Goal: Information Seeking & Learning: Learn about a topic

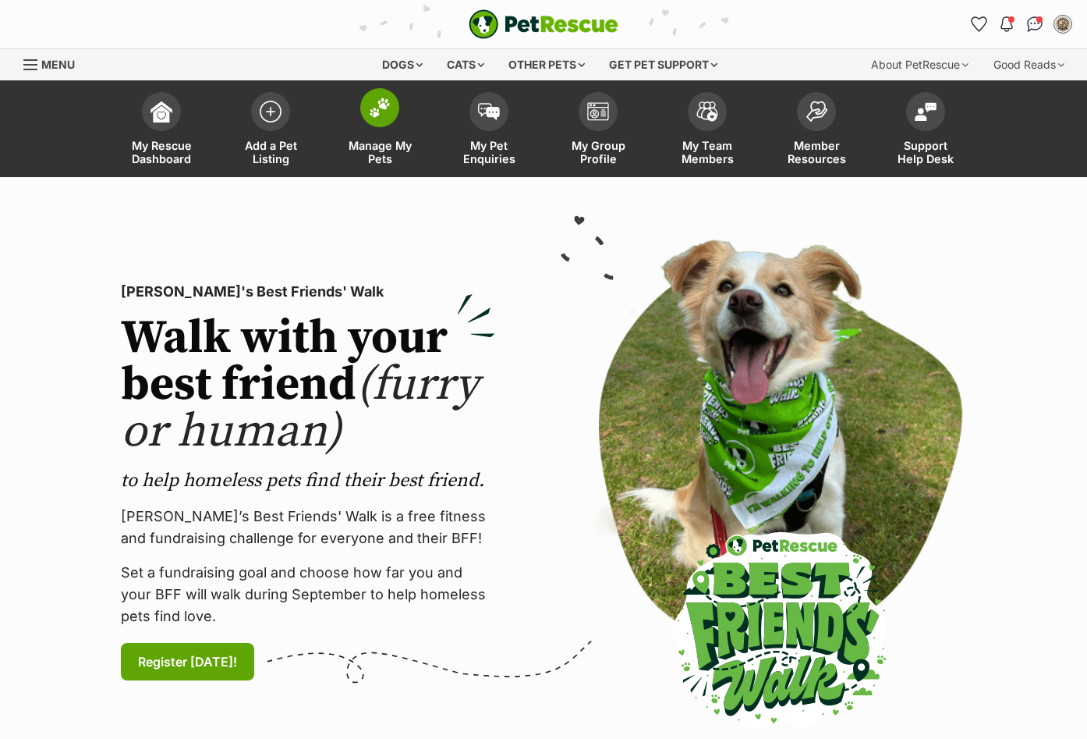
drag, startPoint x: 397, startPoint y: 114, endPoint x: 410, endPoint y: 118, distance: 13.8
click at [397, 113] on span at bounding box center [379, 107] width 39 height 39
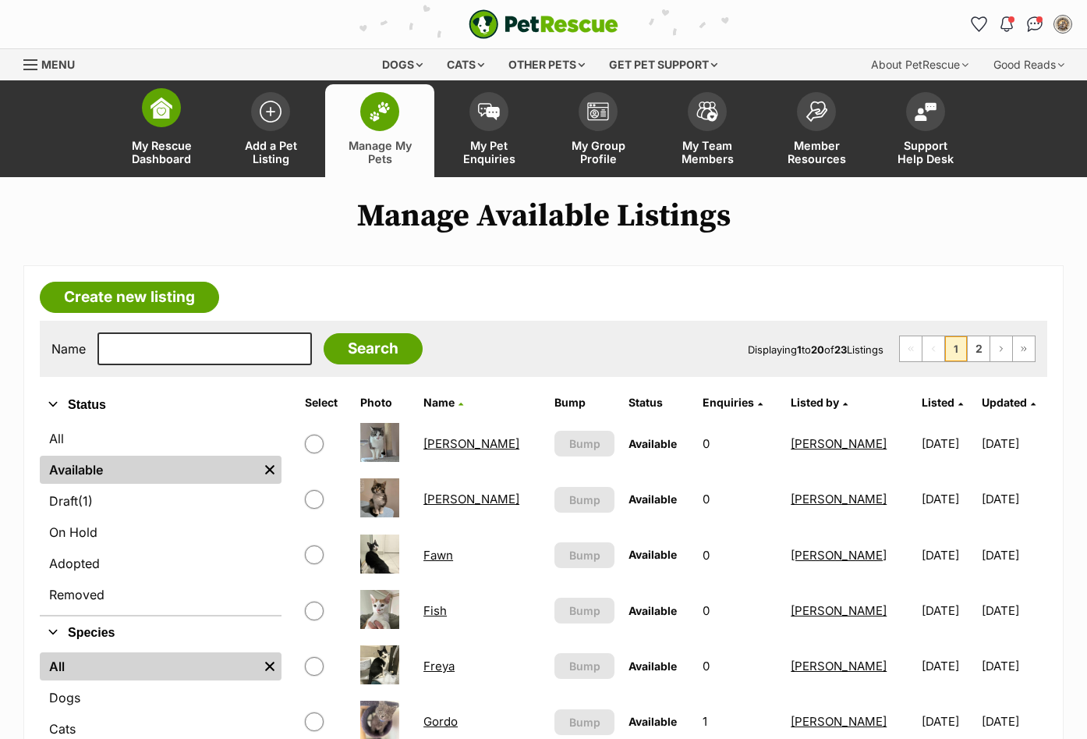
click at [199, 108] on link "My Rescue Dashboard" at bounding box center [161, 130] width 109 height 93
click at [575, 115] on link "My Group Profile" at bounding box center [598, 130] width 109 height 93
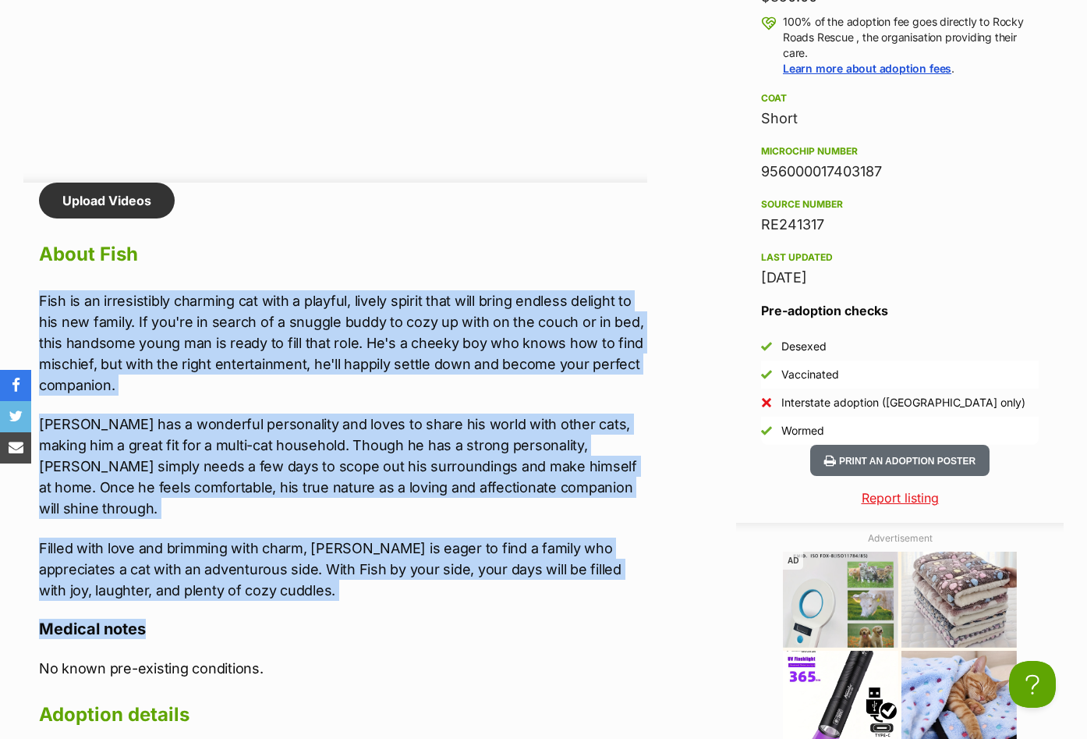
scroll to position [1716, 0]
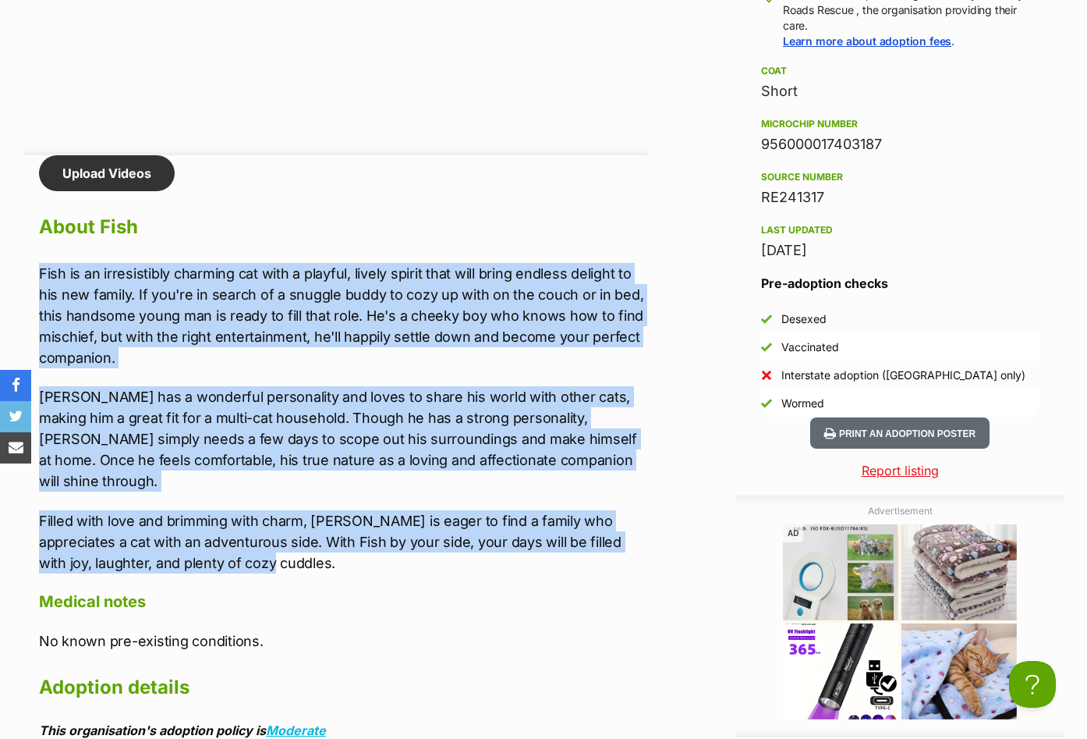
drag, startPoint x: 38, startPoint y: 346, endPoint x: 244, endPoint y: 541, distance: 283.1
click at [246, 545] on div "Upload Videos About Fish Fish is an irresistibly charming cat with a playful, l…" at bounding box center [335, 705] width 624 height 1101
copy div "Fish is an irresistibly charming cat with a playful, lively spirit that will br…"
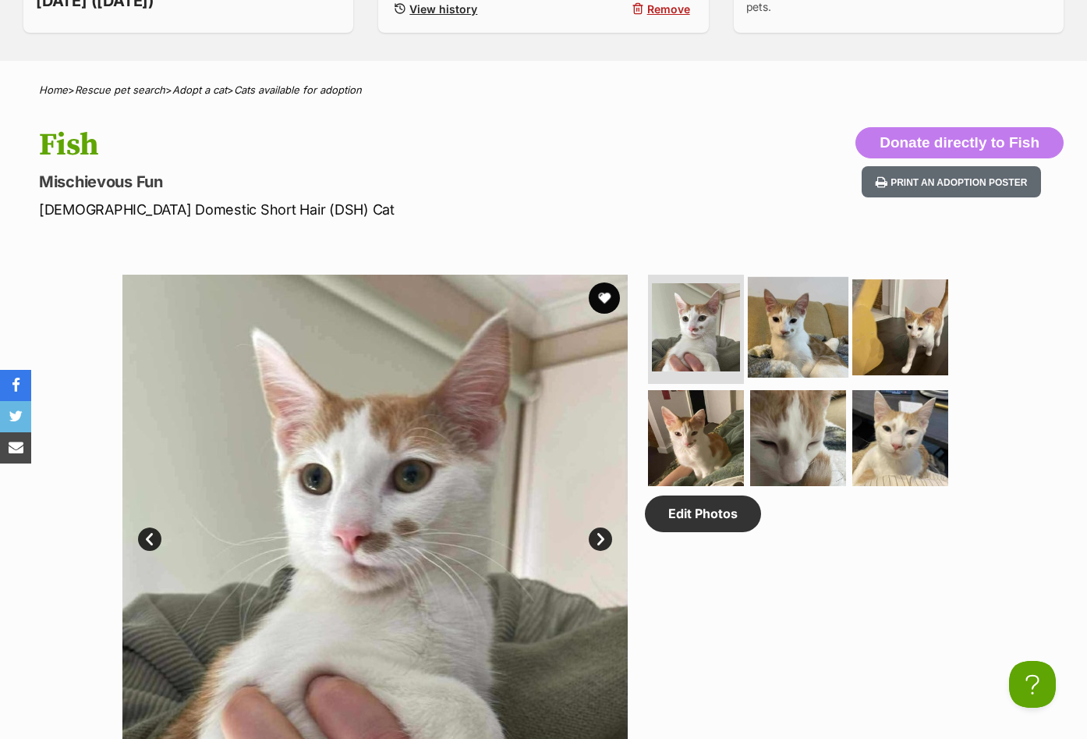
scroll to position [546, 0]
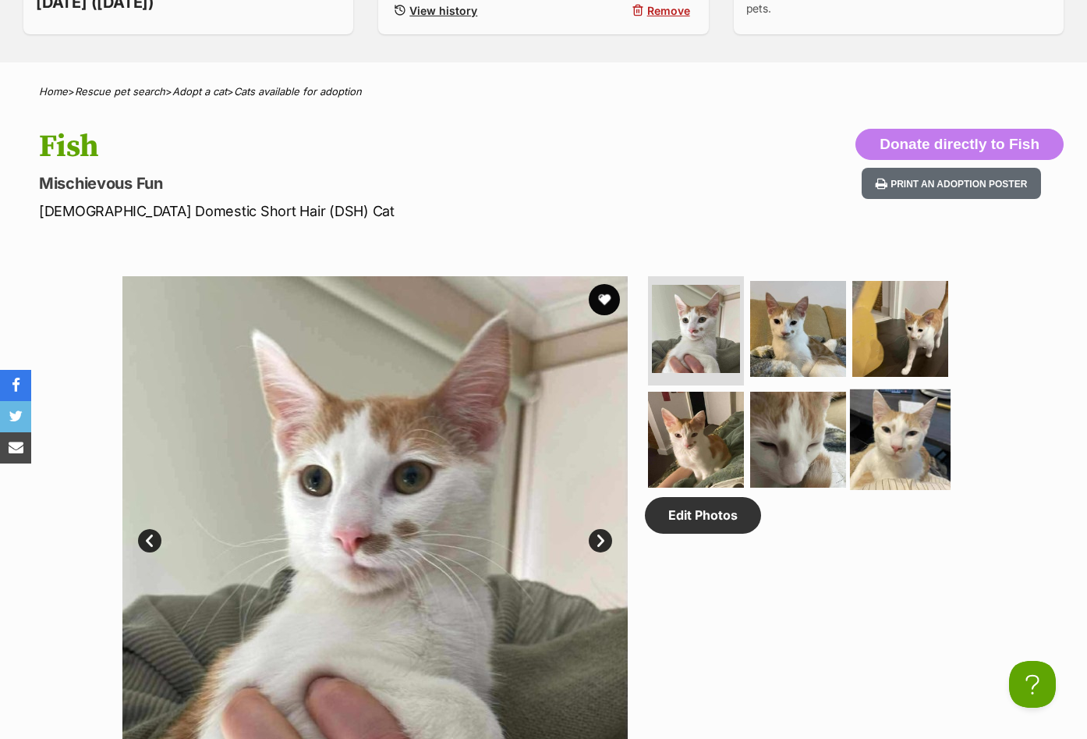
click at [914, 455] on img at bounding box center [900, 438] width 101 height 101
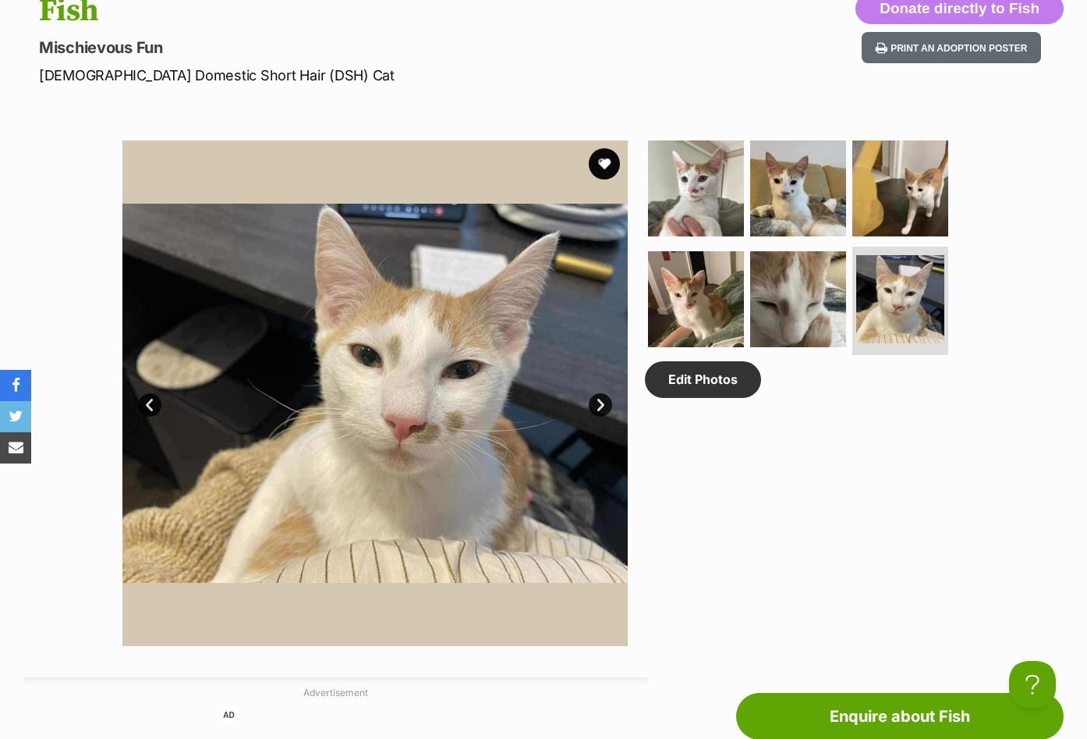
scroll to position [702, 0]
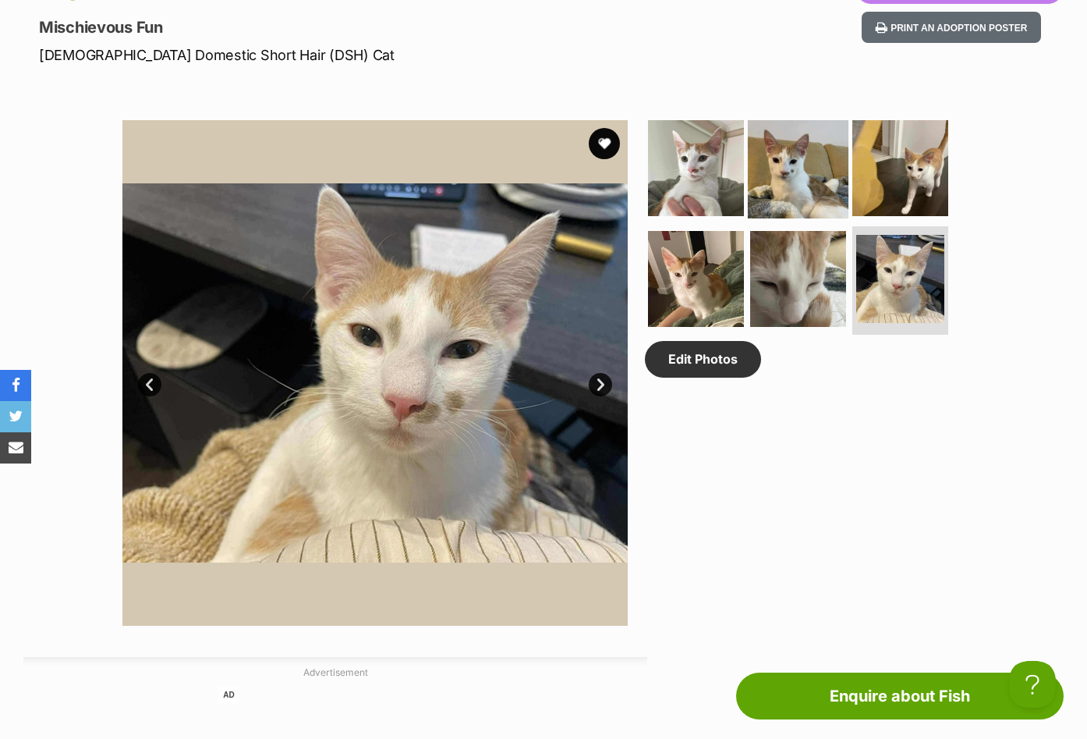
click at [785, 193] on img at bounding box center [798, 168] width 101 height 101
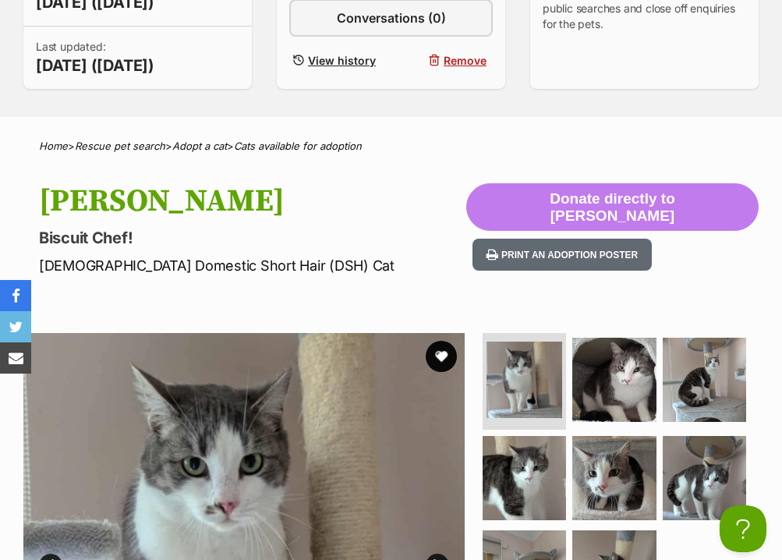
scroll to position [780, 0]
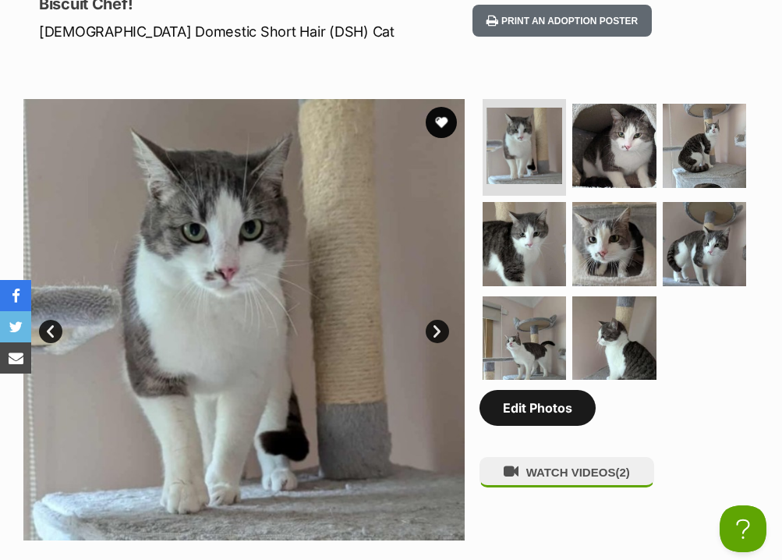
click at [530, 403] on link "Edit Photos" at bounding box center [538, 408] width 116 height 36
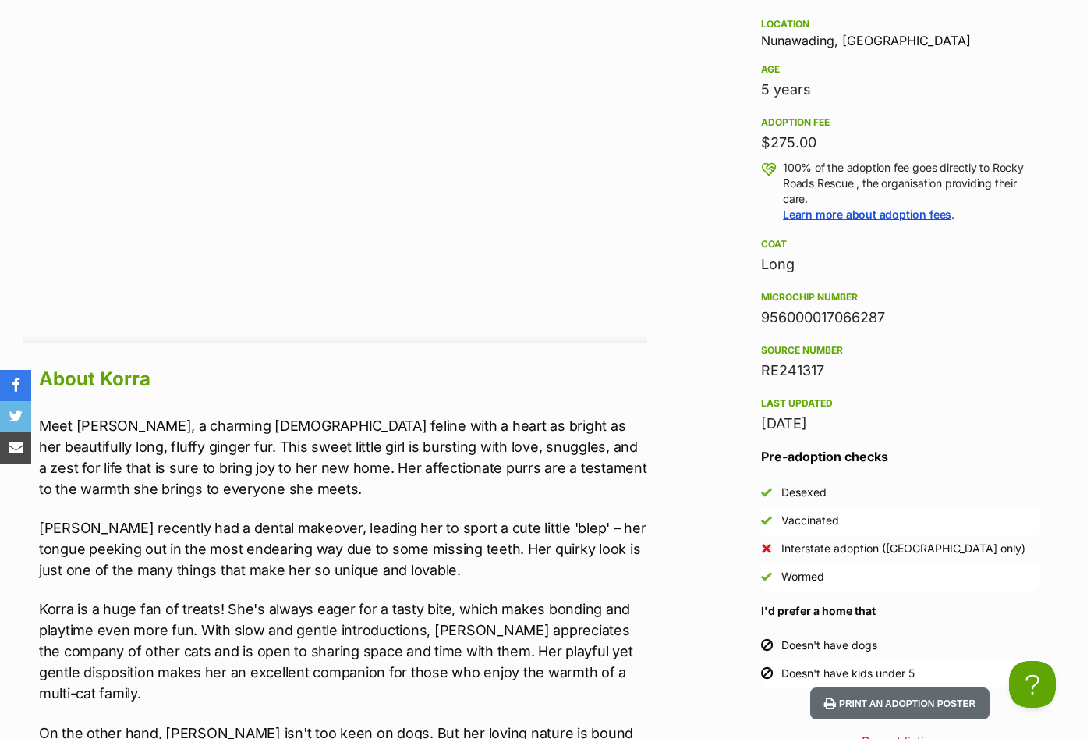
scroll to position [1638, 0]
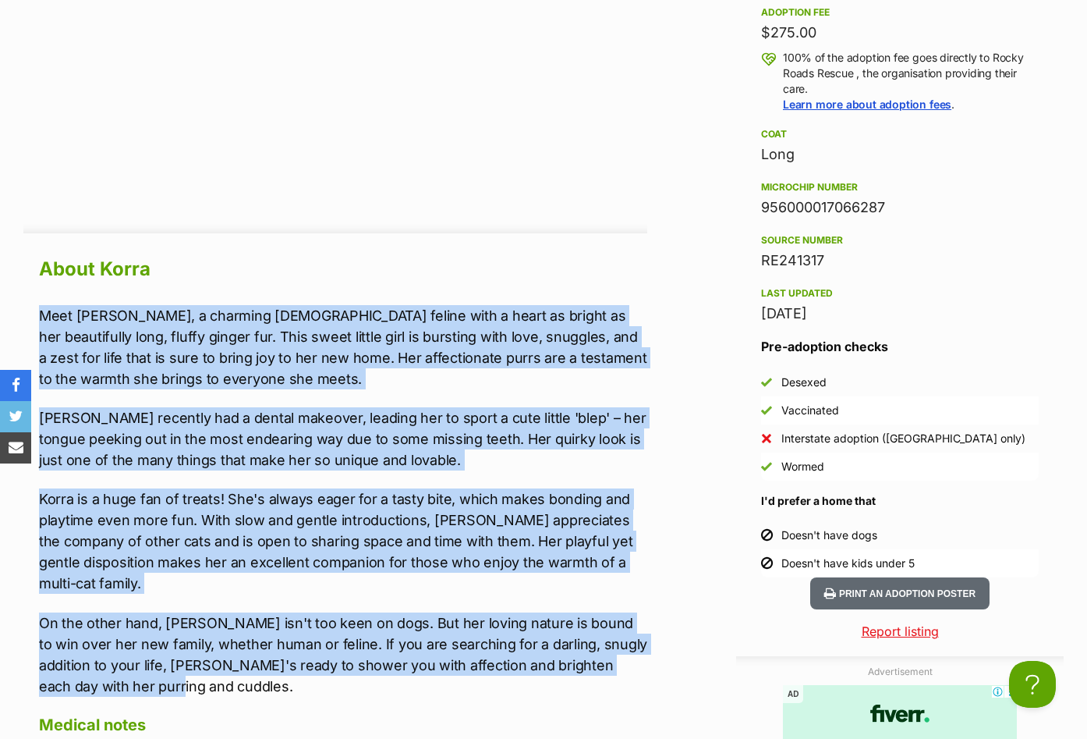
drag, startPoint x: 64, startPoint y: 324, endPoint x: 611, endPoint y: 663, distance: 643.1
copy div "Meet Korra, a charming 5-year-old feline with a heart as bright as her beautifu…"
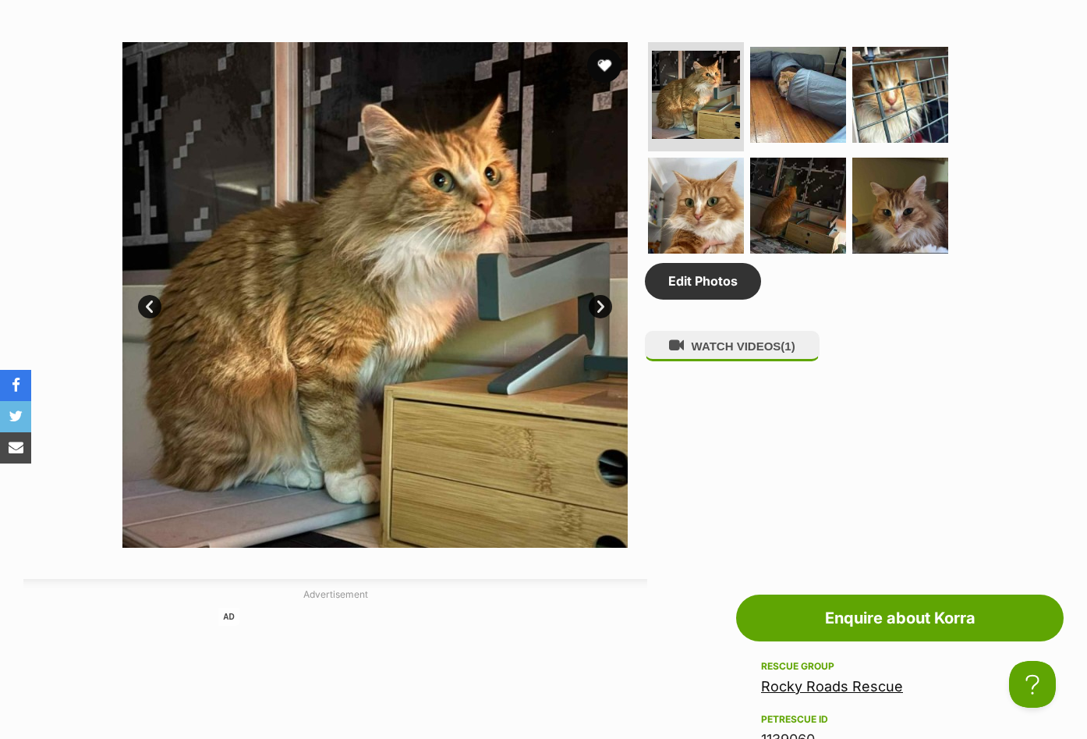
scroll to position [702, 0]
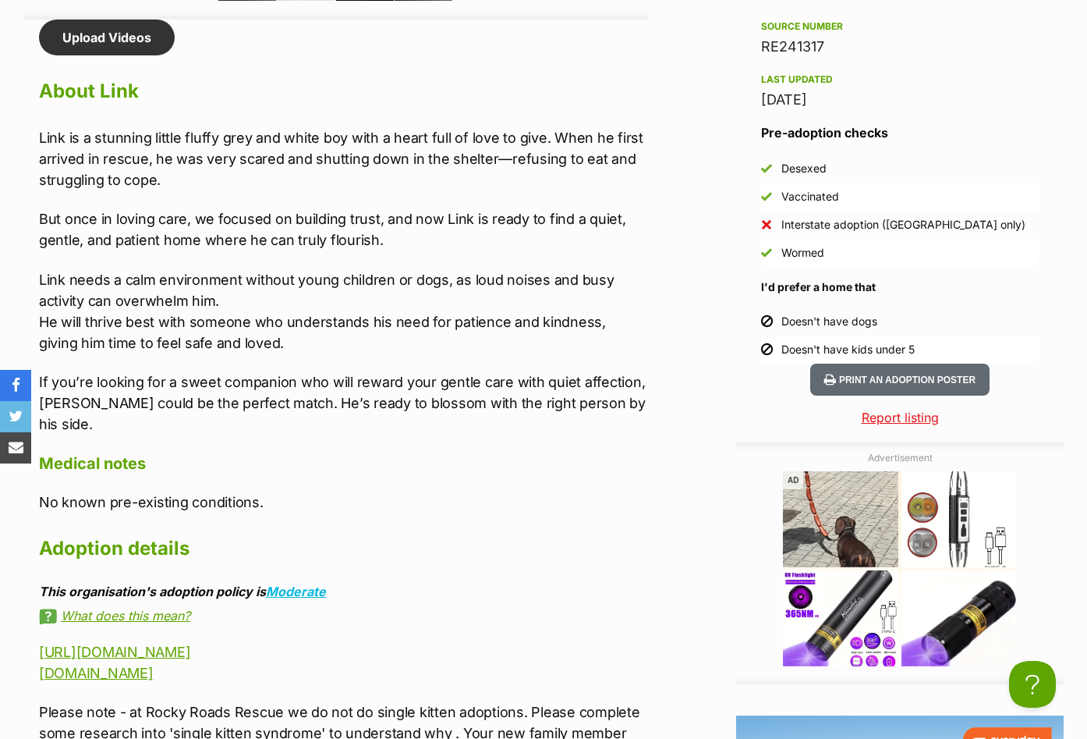
scroll to position [1872, 0]
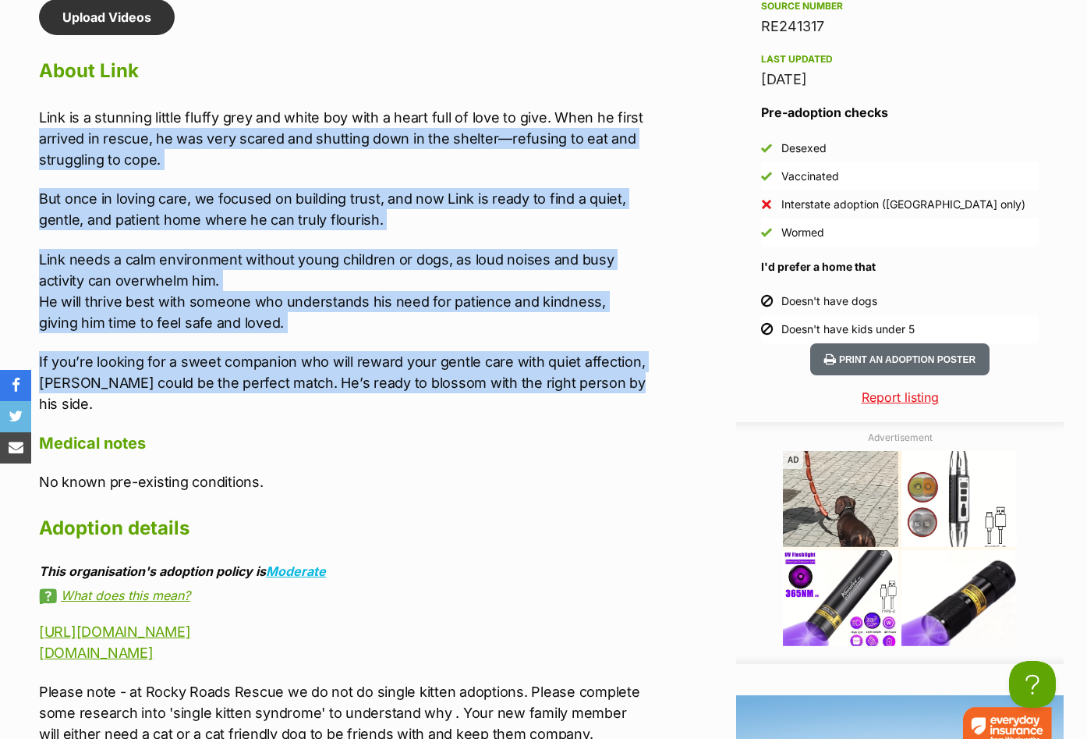
drag, startPoint x: 473, startPoint y: 339, endPoint x: 58, endPoint y: 105, distance: 477.1
click at [27, 105] on div "Upload Videos About Link [PERSON_NAME] is a stunning little fluffy grey and whi…" at bounding box center [335, 548] width 624 height 1098
copy div "arrived in rescue, he was very scared and shutting down in the shelter—refusing…"
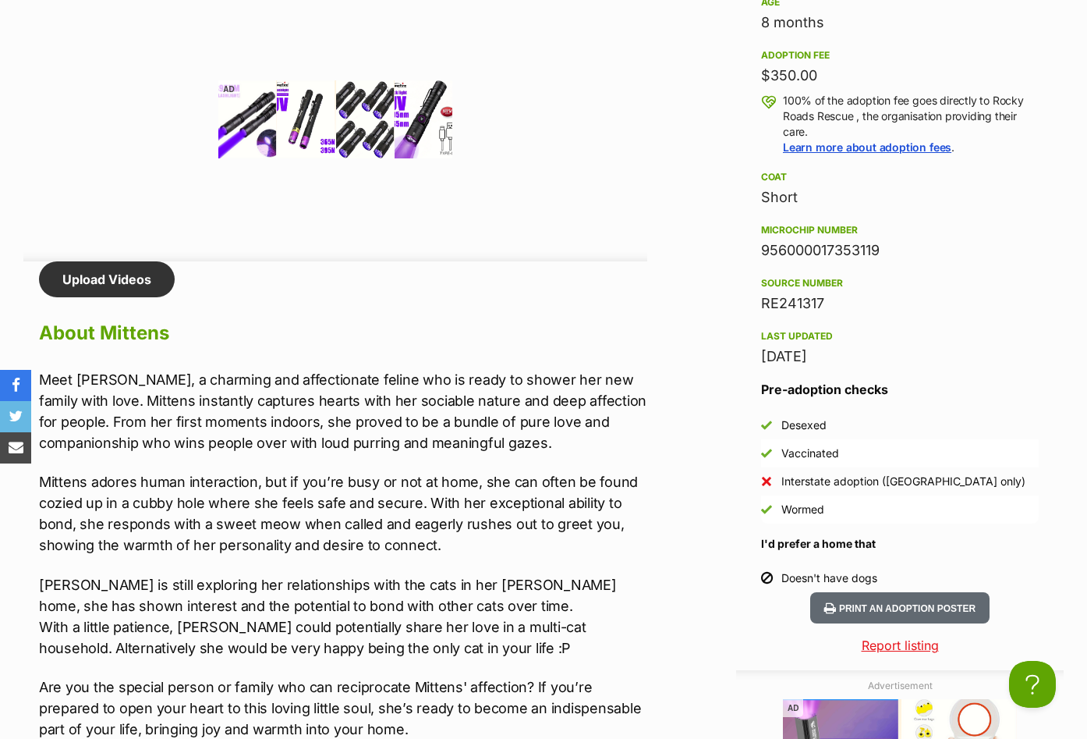
scroll to position [1872, 0]
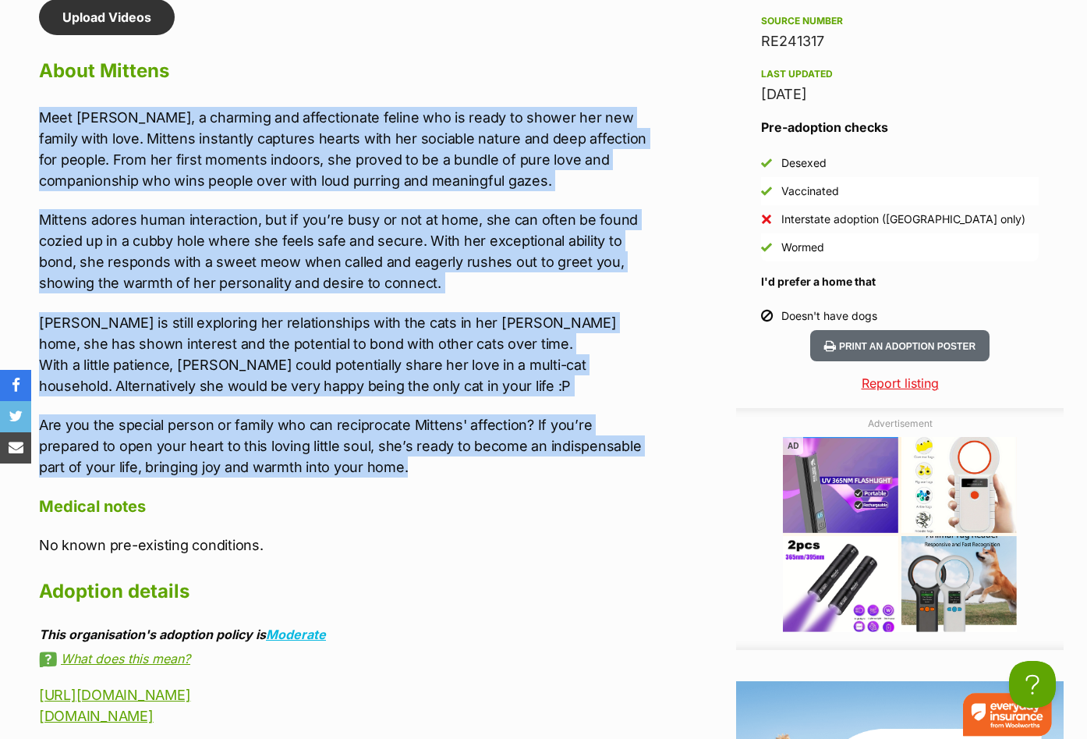
drag, startPoint x: 298, startPoint y: 410, endPoint x: 41, endPoint y: 112, distance: 393.8
click at [41, 112] on div "Meet Mittens, a charming and affectionate feline who is ready to shower her new…" at bounding box center [343, 292] width 608 height 370
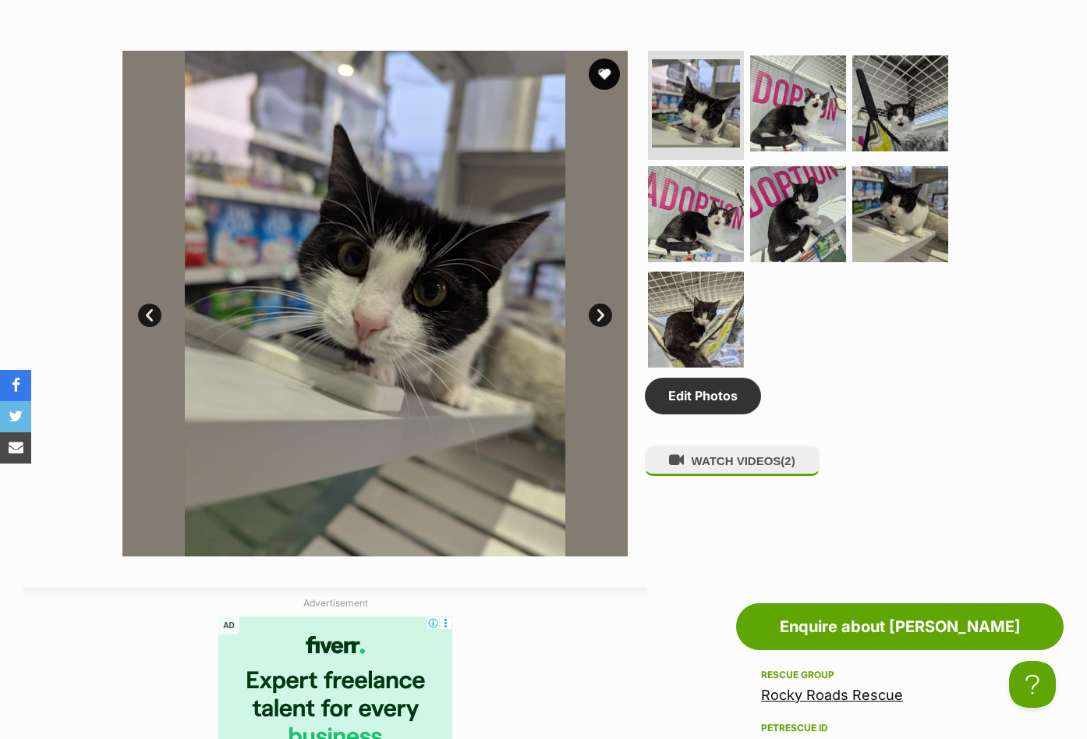
scroll to position [780, 0]
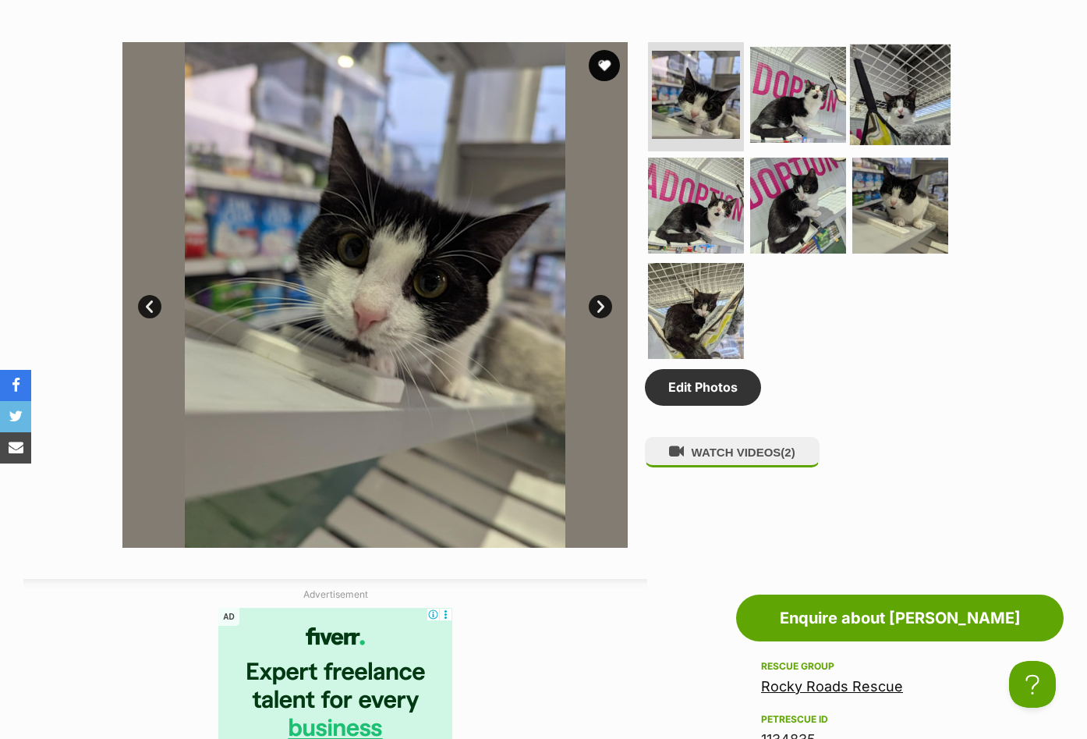
click at [904, 112] on img at bounding box center [900, 94] width 101 height 101
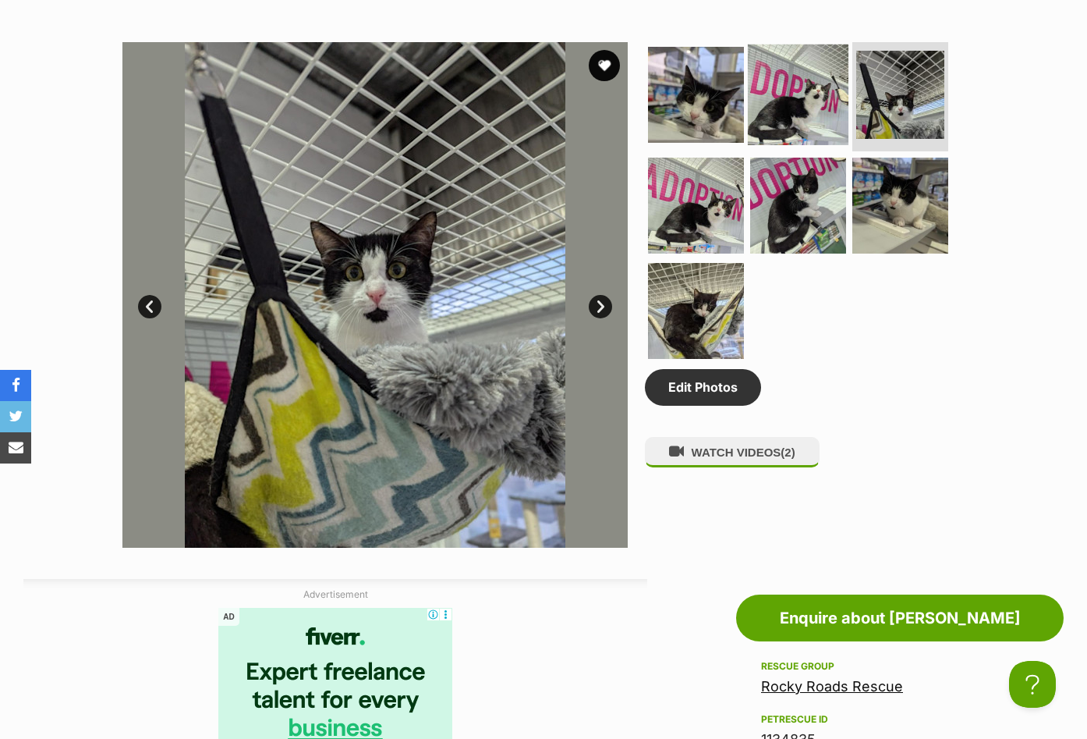
click at [795, 121] on img at bounding box center [798, 94] width 101 height 101
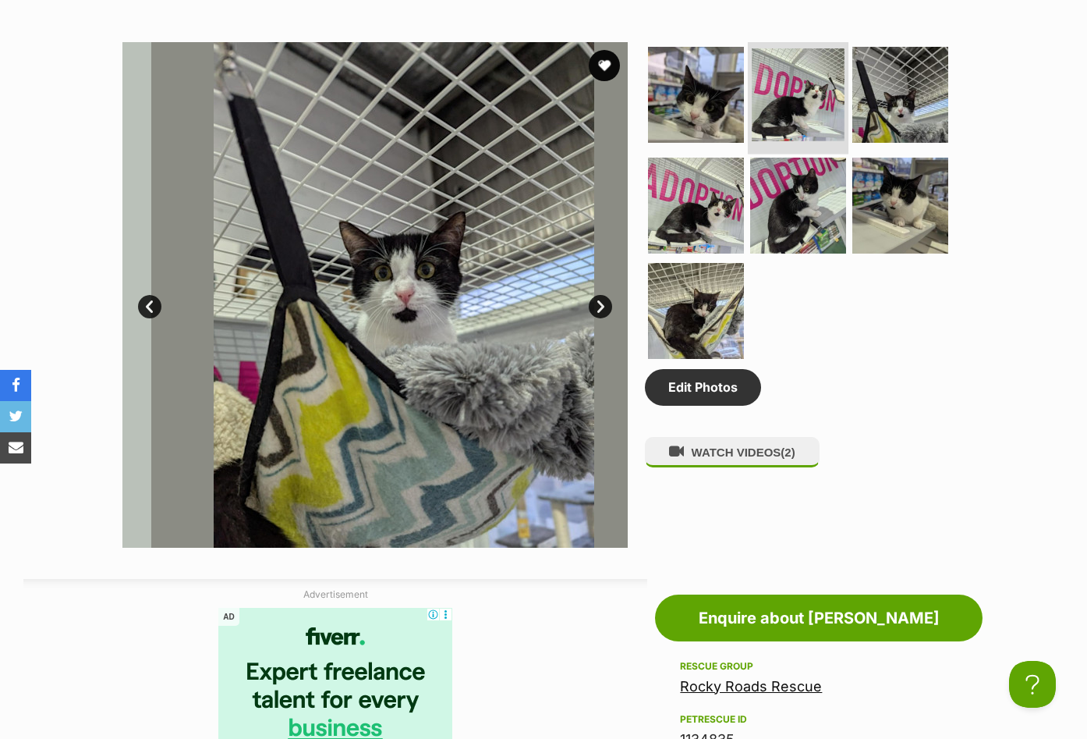
scroll to position [0, 0]
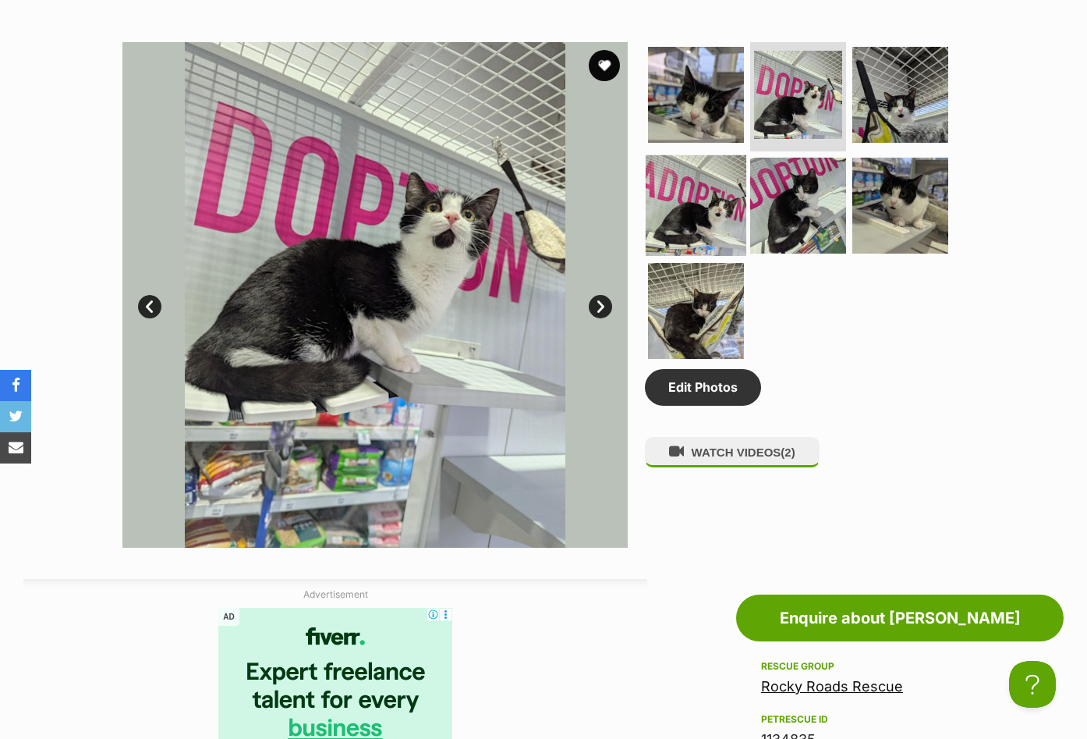
click at [665, 215] on img at bounding box center [696, 204] width 101 height 101
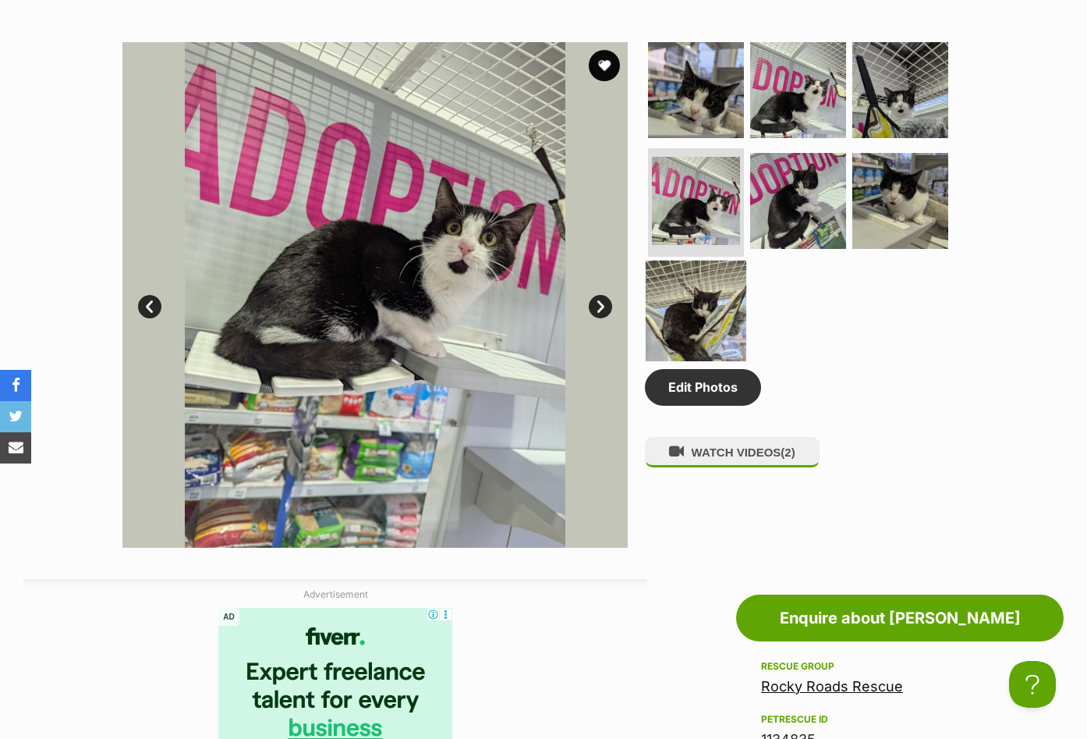
click at [679, 305] on img at bounding box center [696, 311] width 101 height 101
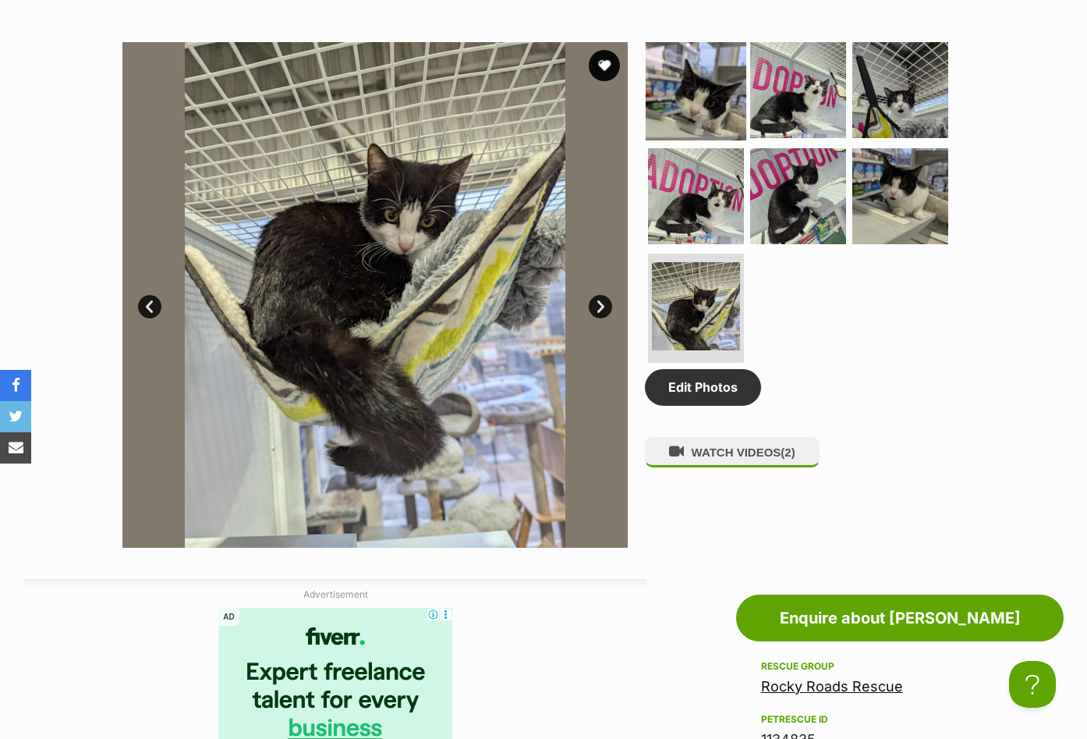
click at [706, 94] on img at bounding box center [696, 90] width 101 height 101
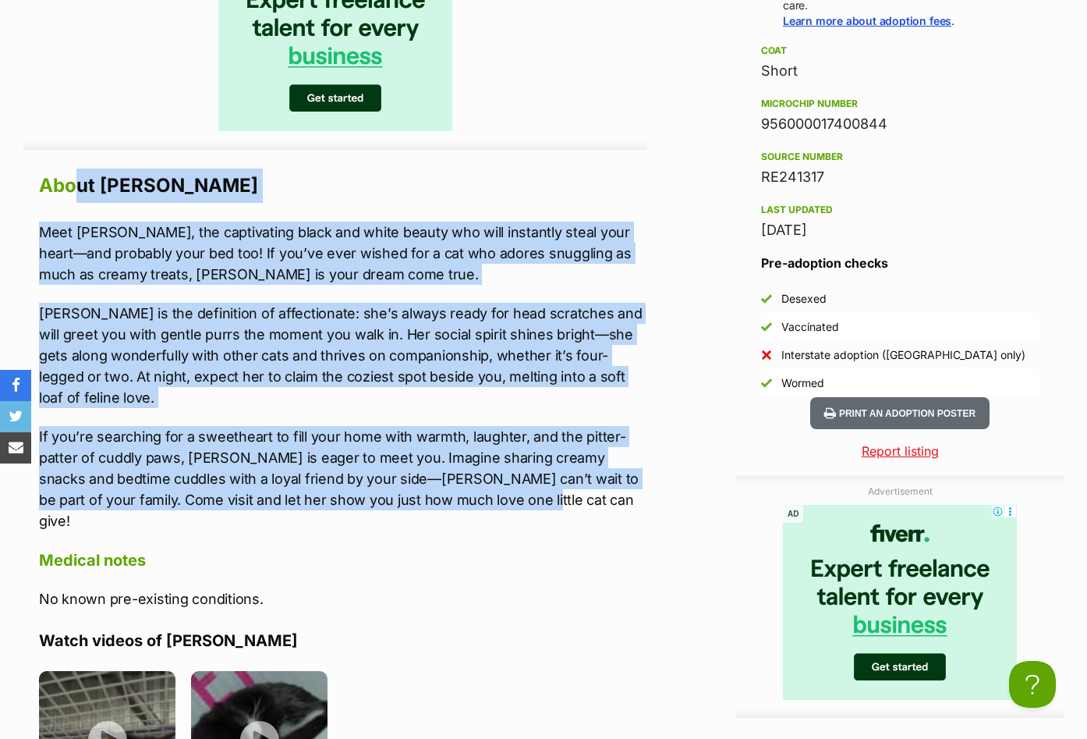
scroll to position [1716, 0]
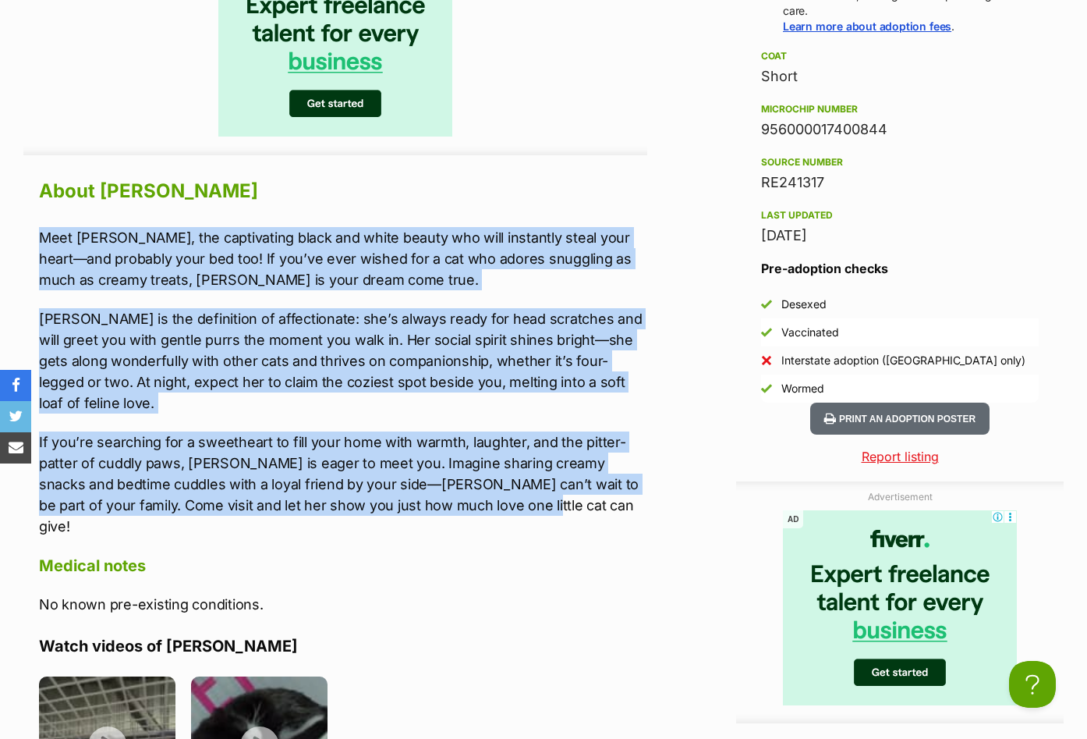
drag, startPoint x: 526, startPoint y: 253, endPoint x: 39, endPoint y: 241, distance: 487.6
click at [39, 241] on div "Meet Nora, the captivating black and white beauty who will instantly steal your…" at bounding box center [343, 382] width 608 height 310
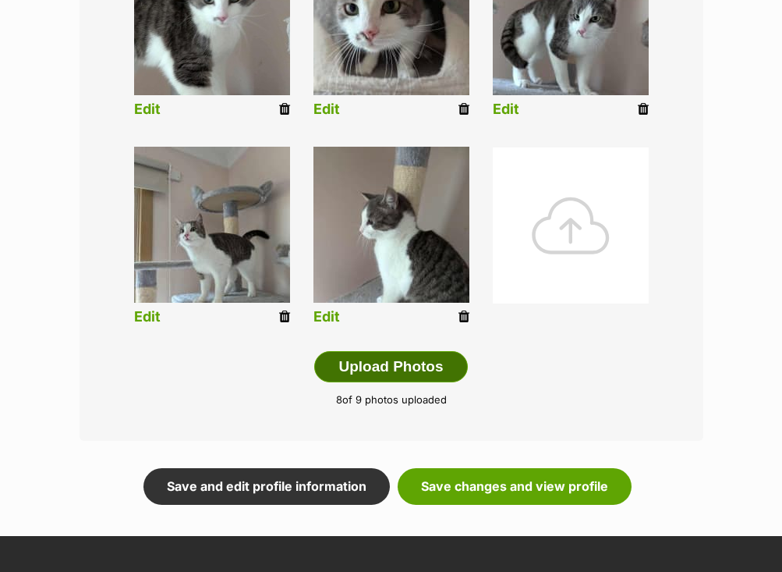
click at [360, 368] on button "Upload Photos" at bounding box center [390, 366] width 153 height 31
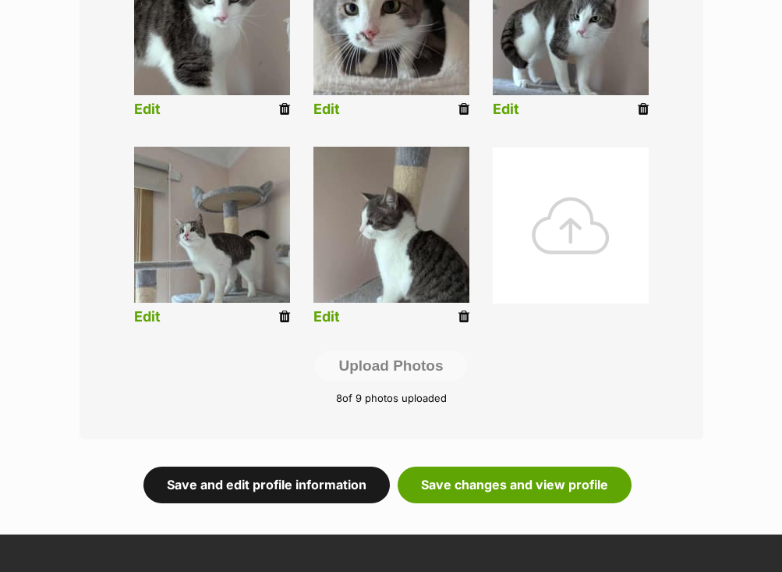
click at [243, 487] on link "Save and edit profile information" at bounding box center [267, 484] width 246 height 36
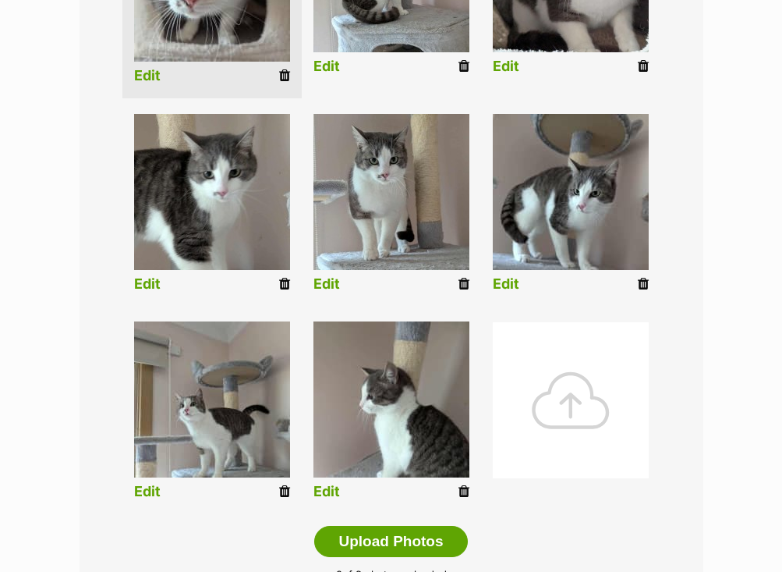
scroll to position [537, 0]
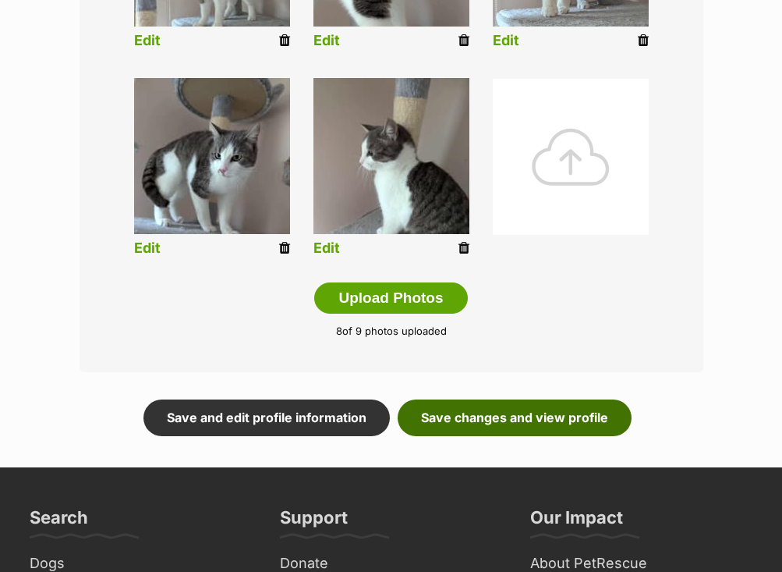
click at [530, 420] on link "Save changes and view profile" at bounding box center [515, 417] width 234 height 36
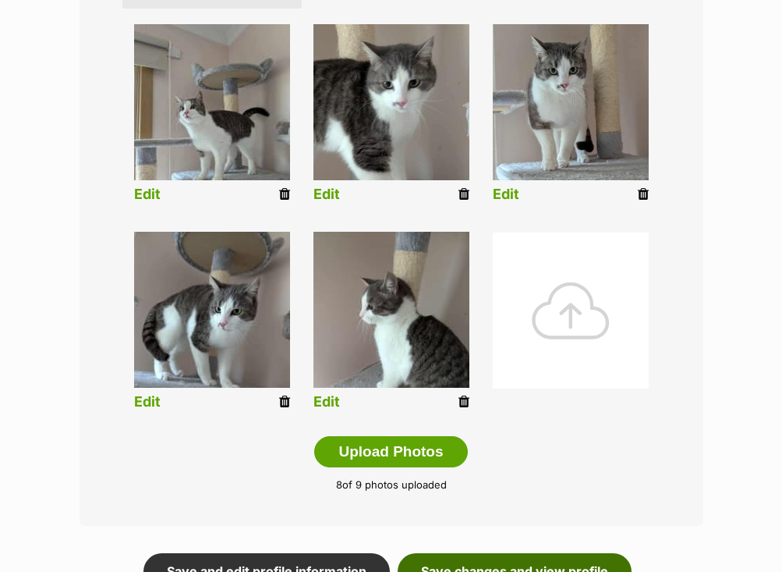
scroll to position [615, 0]
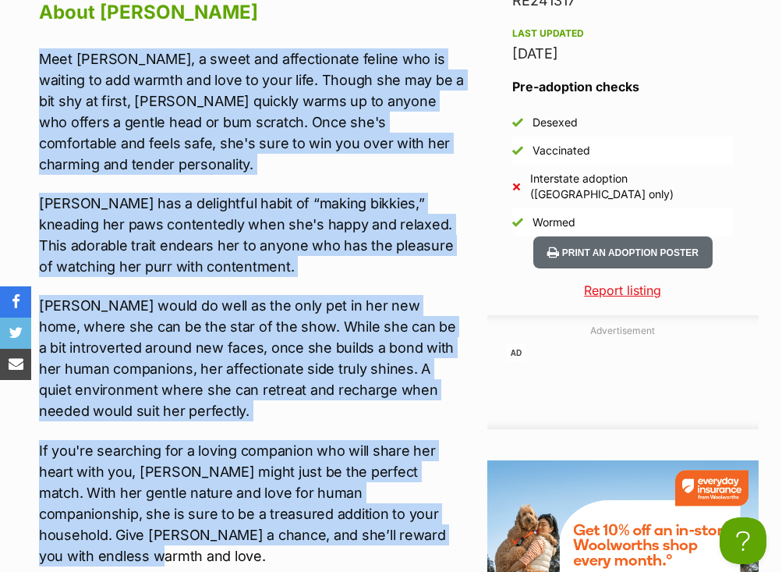
scroll to position [1941, 0]
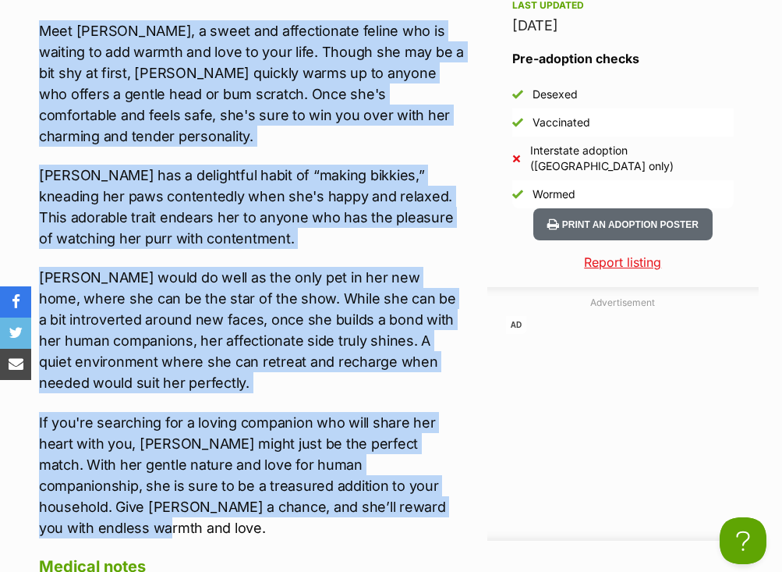
drag, startPoint x: 41, startPoint y: 105, endPoint x: 393, endPoint y: 508, distance: 534.5
click at [393, 508] on div "Meet Bonnie, a sweet and affectionate feline who is waiting to add warmth and l…" at bounding box center [252, 279] width 426 height 518
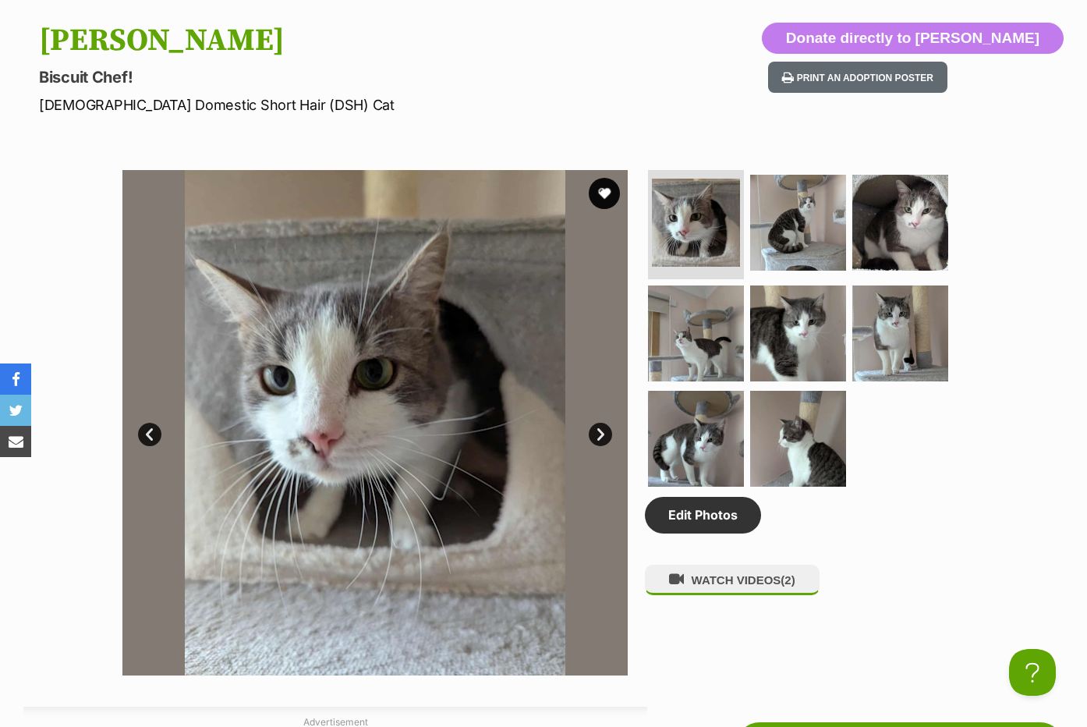
scroll to position [679, 0]
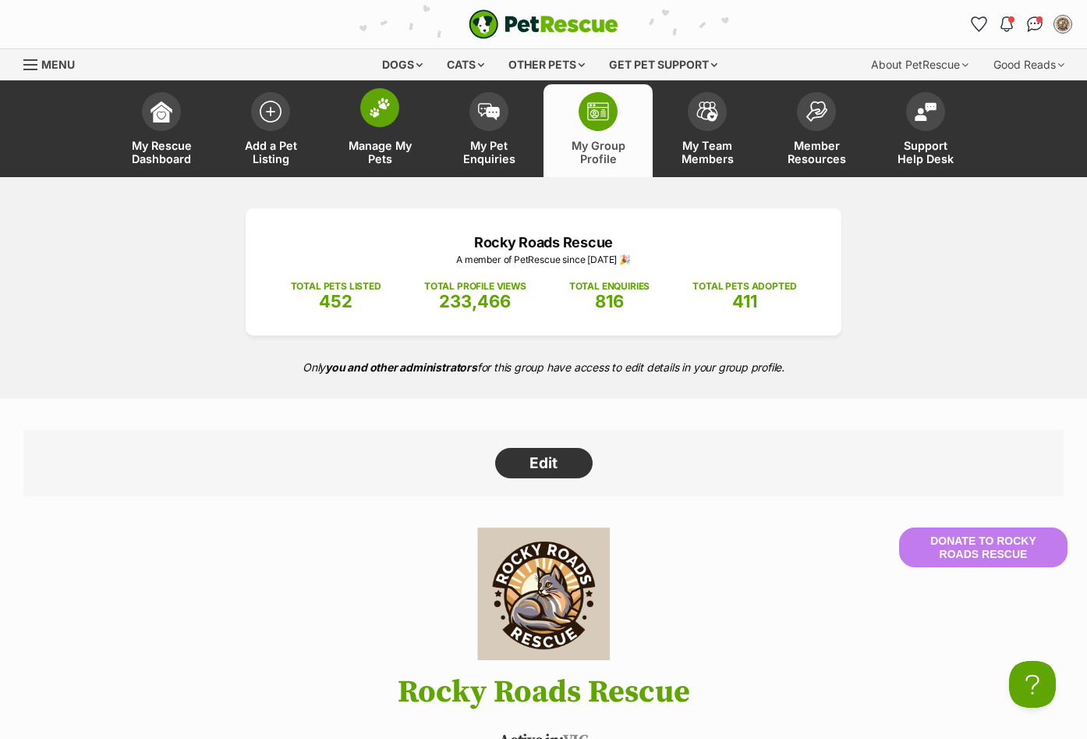
click at [377, 102] on img at bounding box center [380, 107] width 22 height 20
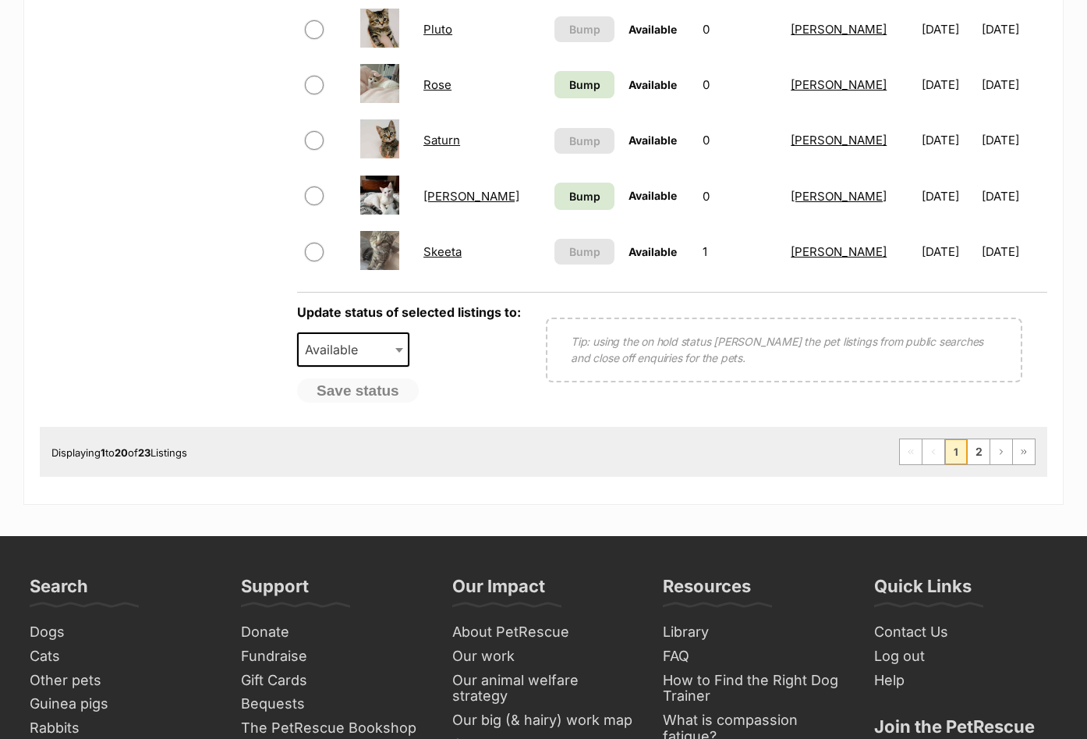
scroll to position [936, 0]
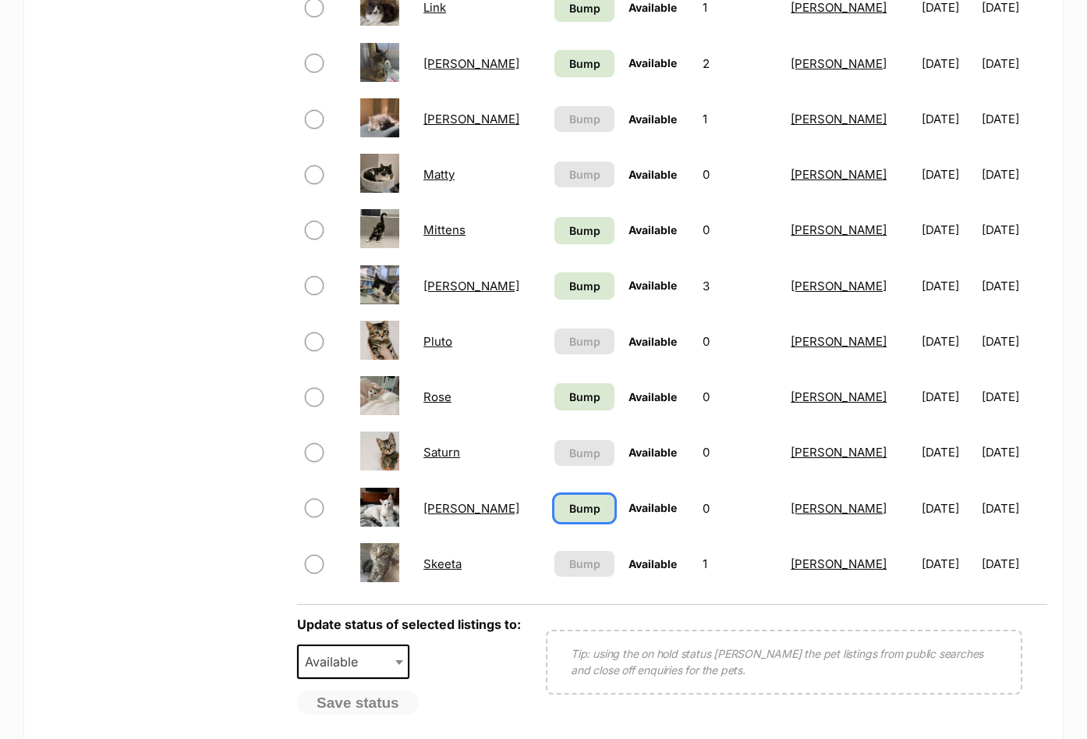
click at [569, 503] on span "Bump" at bounding box center [584, 508] width 31 height 16
click at [569, 395] on span "Bump" at bounding box center [584, 396] width 31 height 16
click at [569, 286] on span "Bump" at bounding box center [584, 286] width 31 height 16
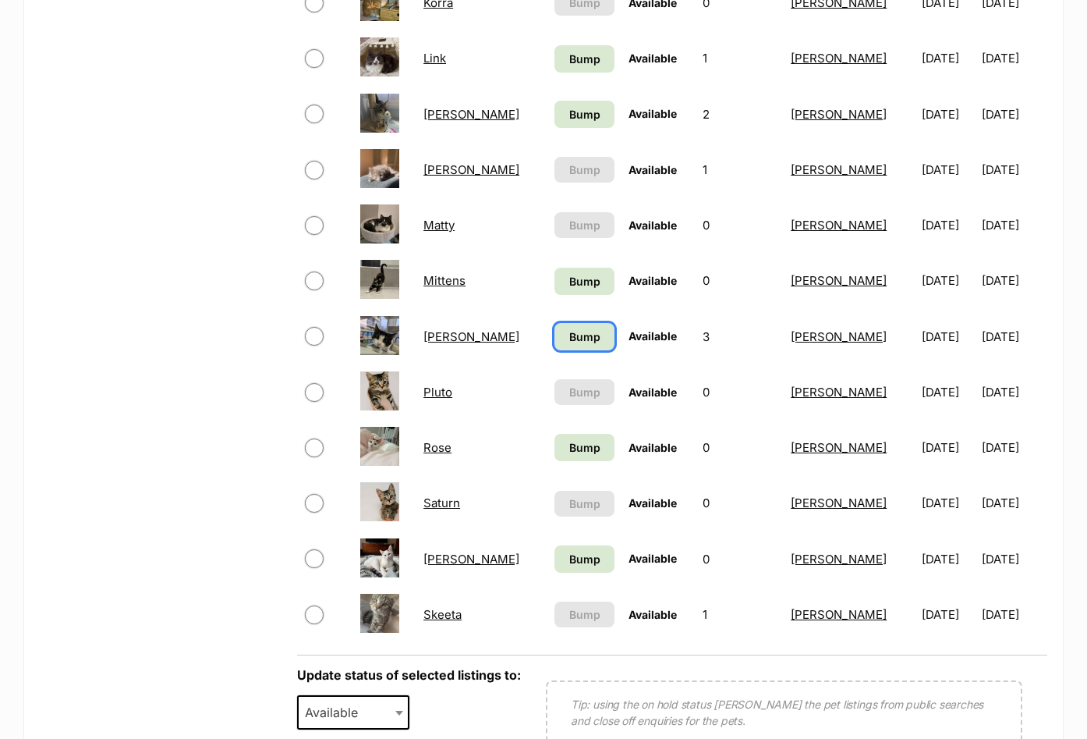
scroll to position [858, 0]
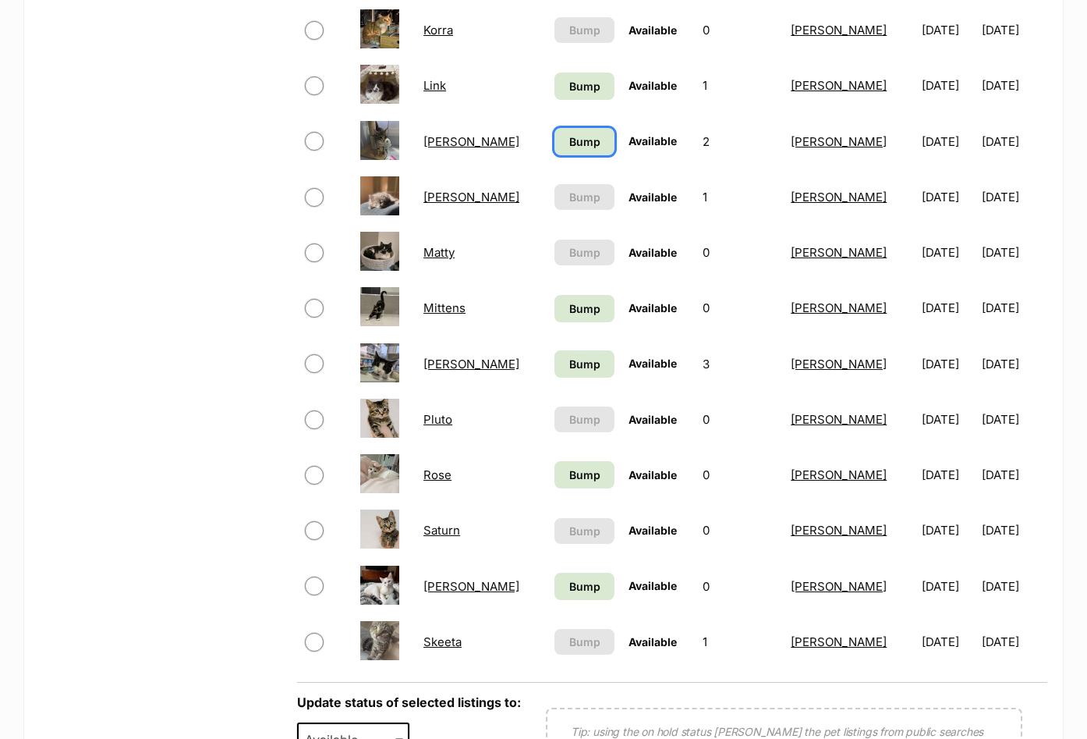
click at [569, 136] on span "Bump" at bounding box center [584, 141] width 31 height 16
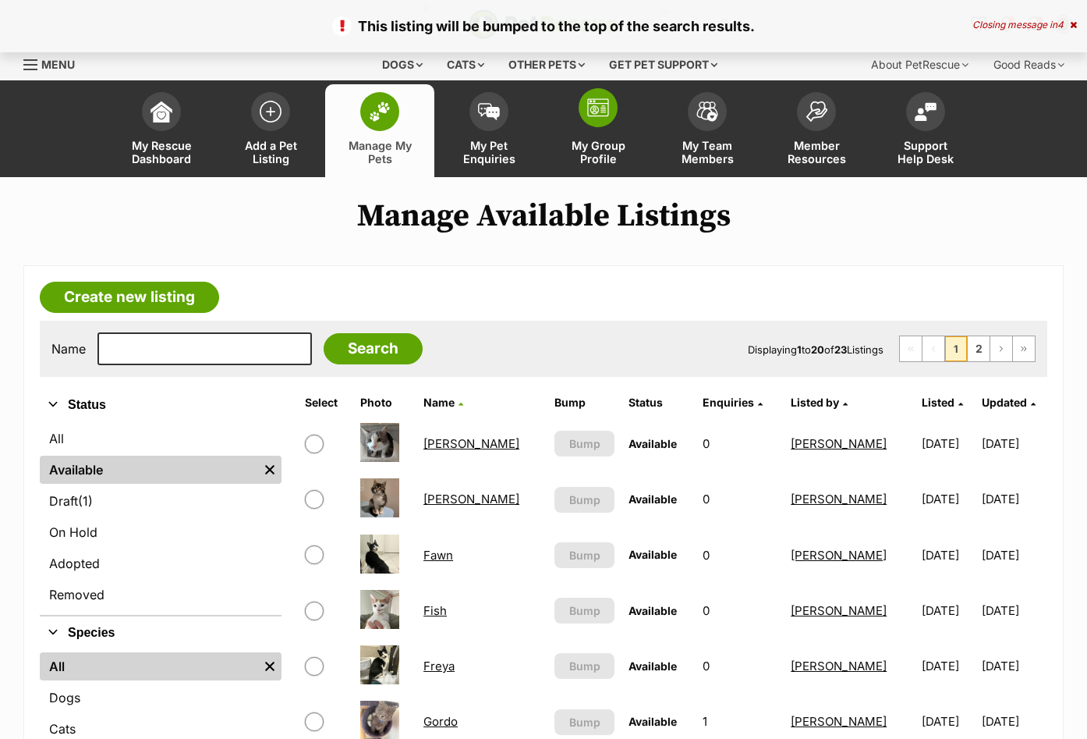
click at [598, 110] on img at bounding box center [598, 107] width 22 height 19
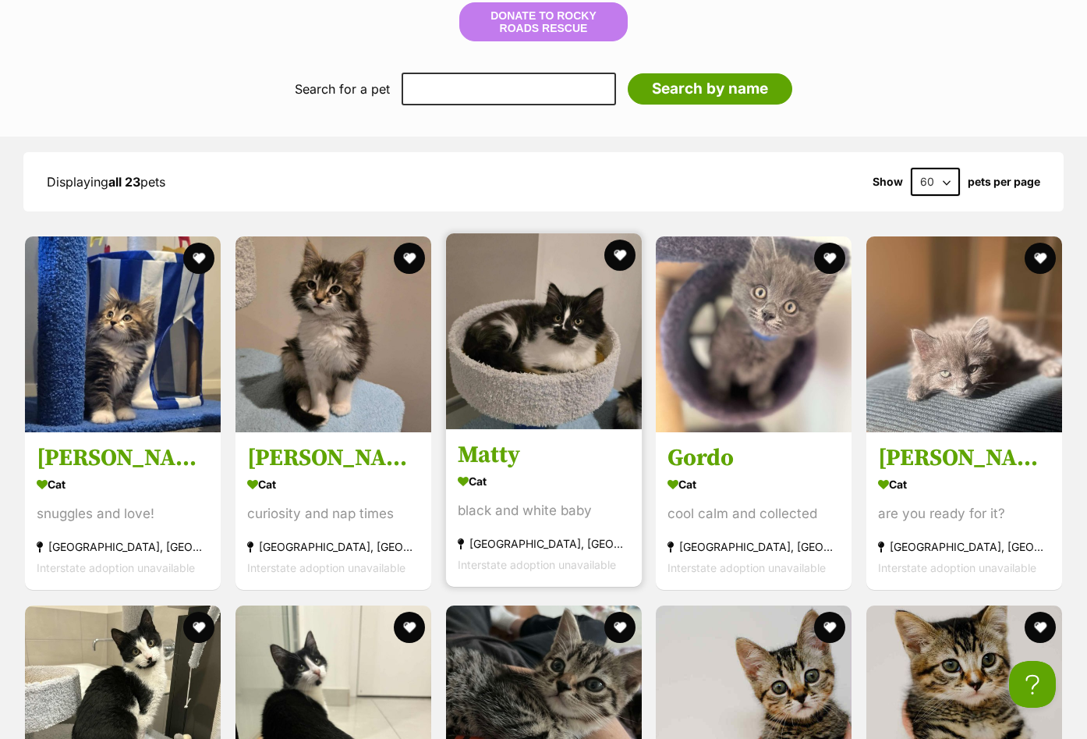
scroll to position [1716, 0]
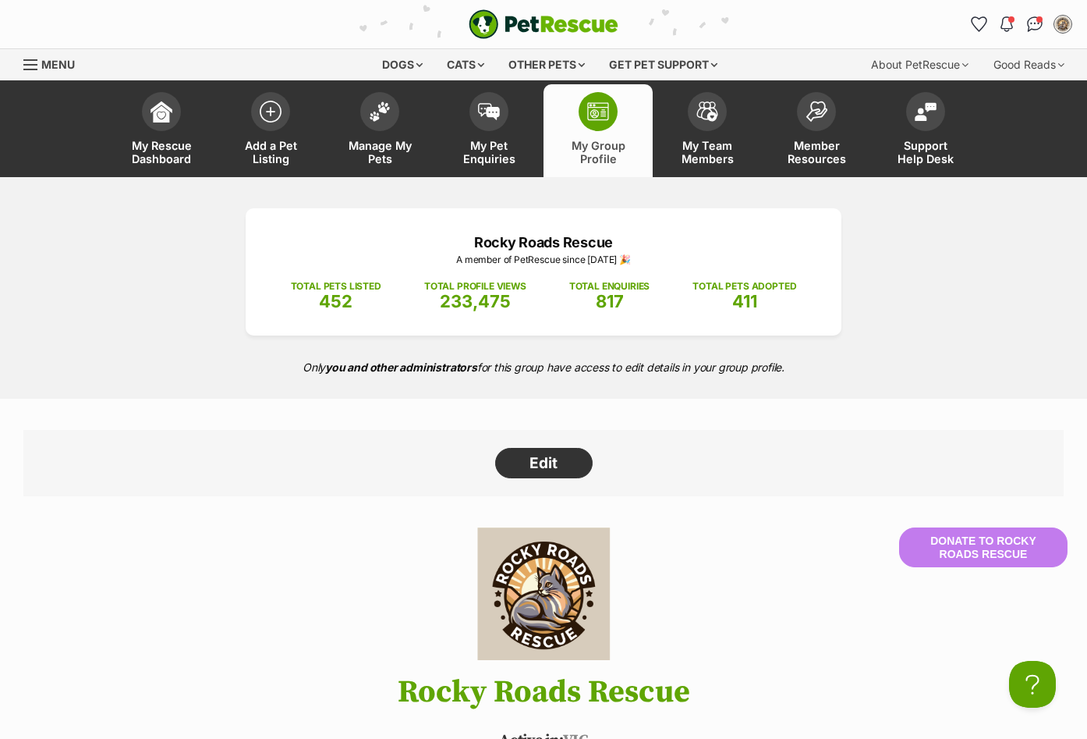
click at [483, 30] on img "PetRescue" at bounding box center [544, 24] width 150 height 30
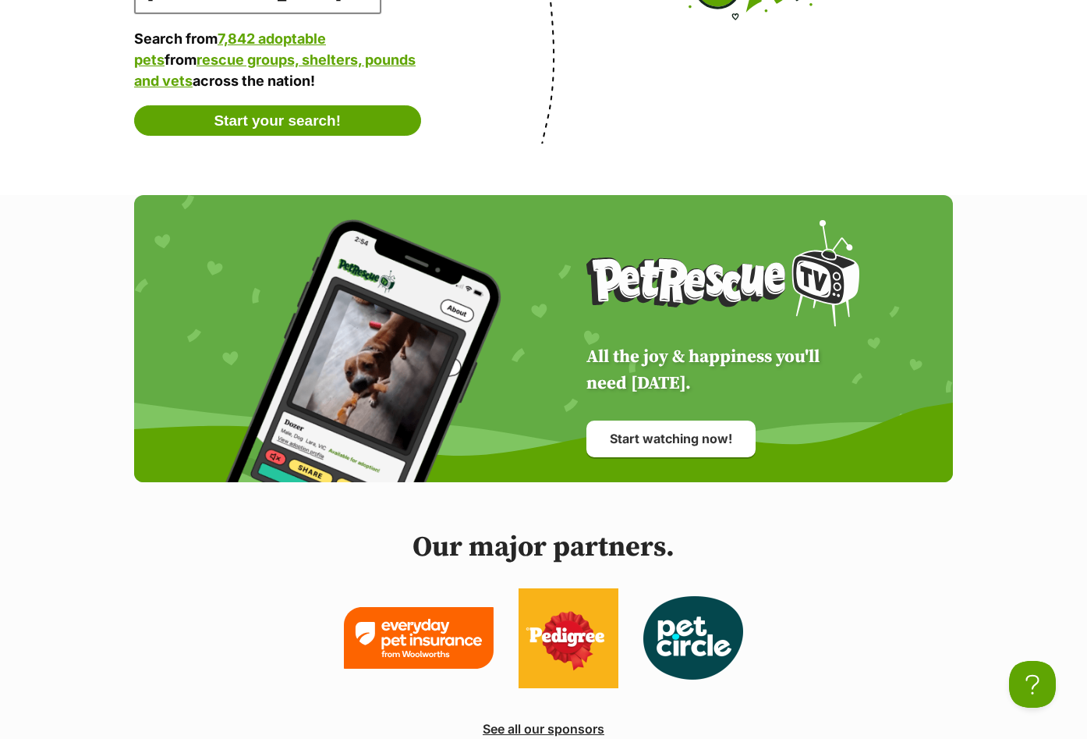
scroll to position [3120, 0]
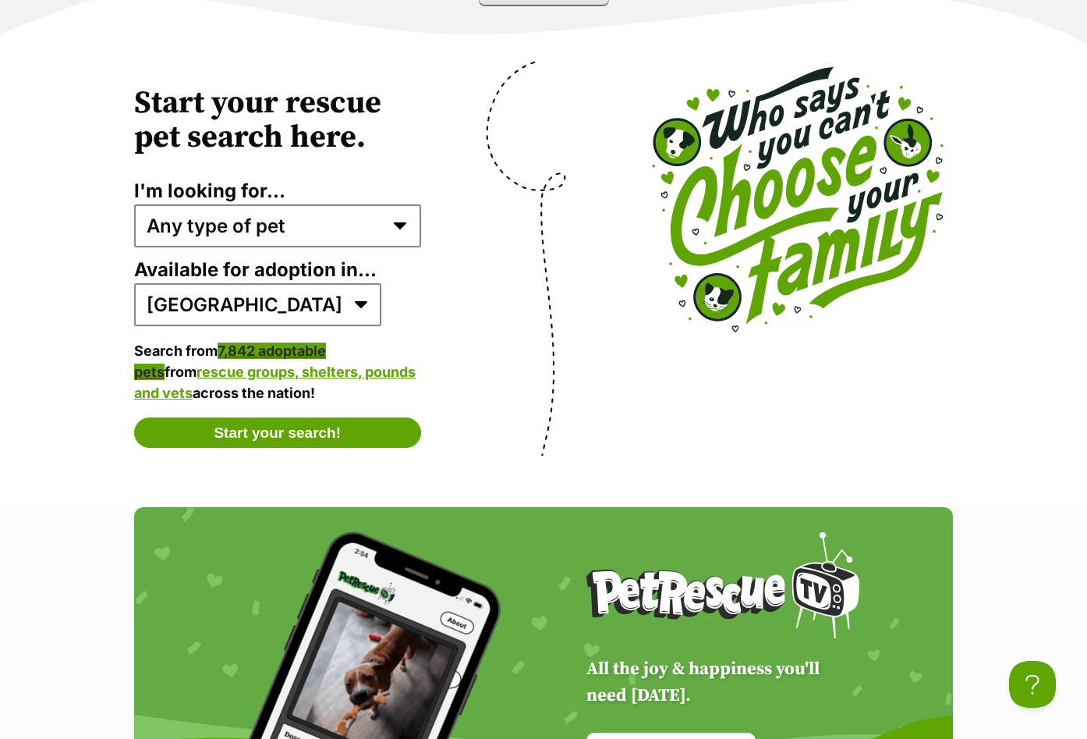
click at [282, 360] on link "7,842 adoptable pets" at bounding box center [230, 360] width 192 height 37
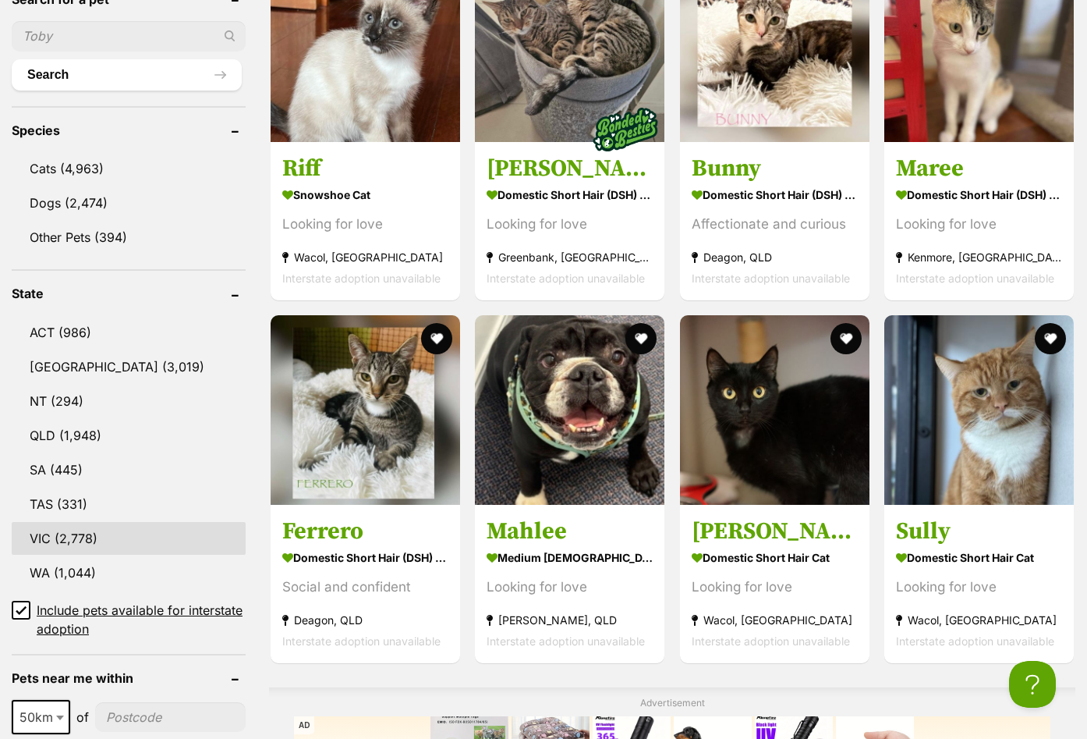
click at [96, 536] on link "VIC (2,778)" at bounding box center [129, 538] width 234 height 33
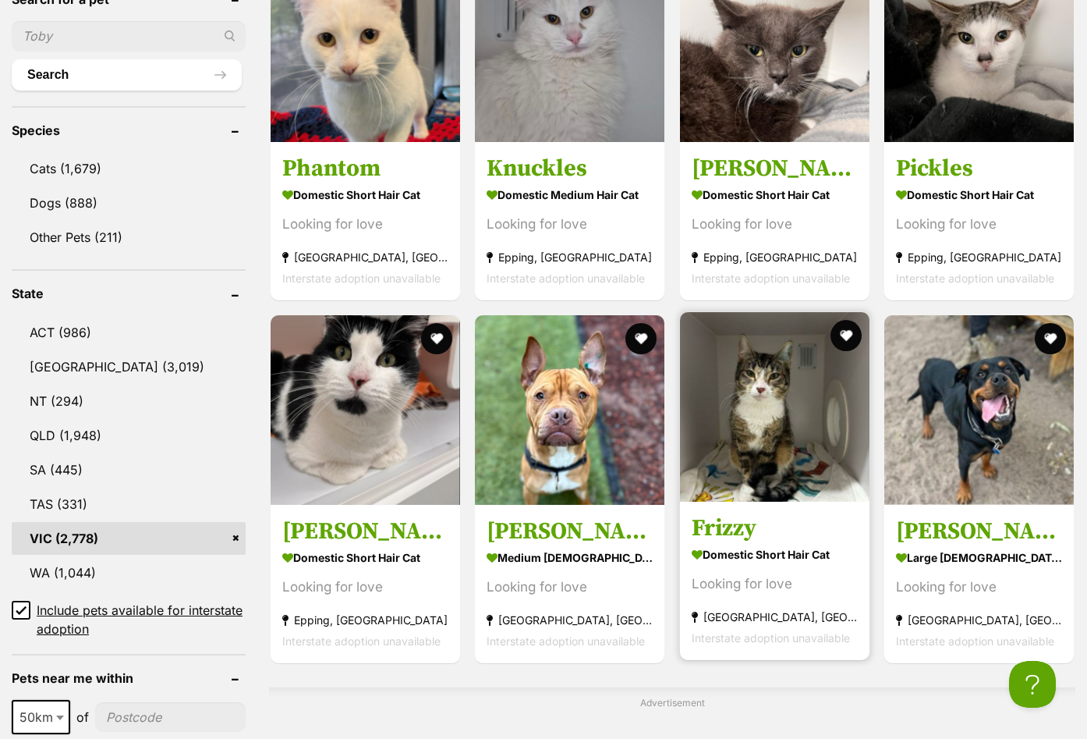
scroll to position [390, 0]
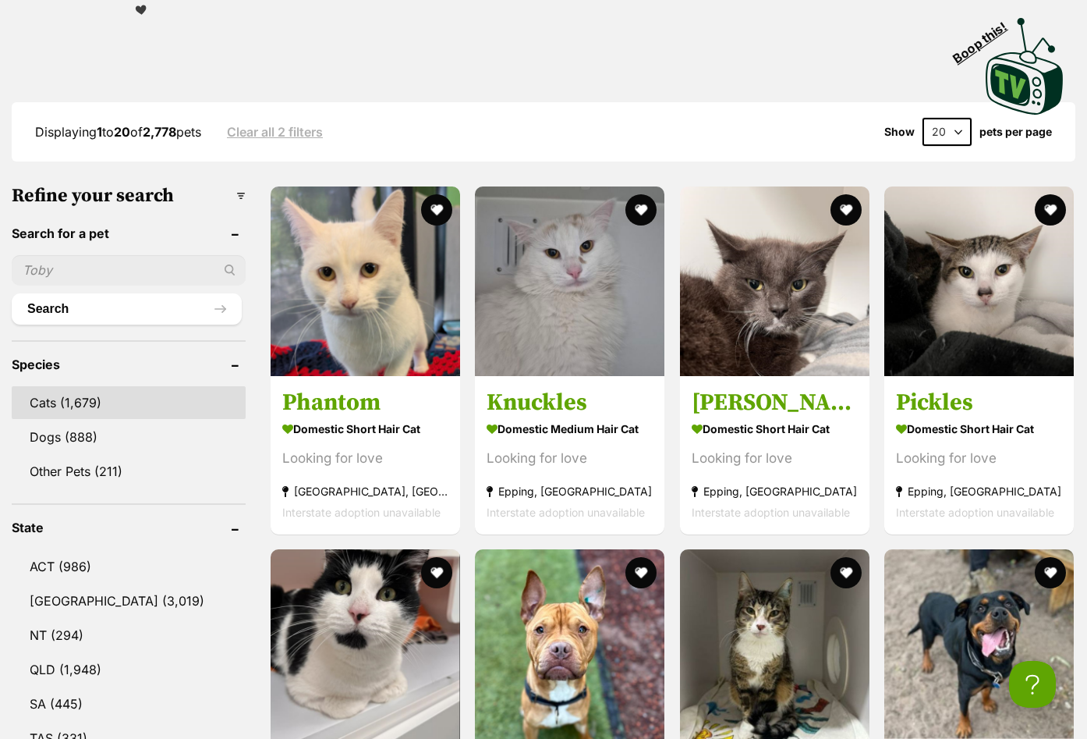
click at [103, 405] on link "Cats (1,679)" at bounding box center [129, 402] width 234 height 33
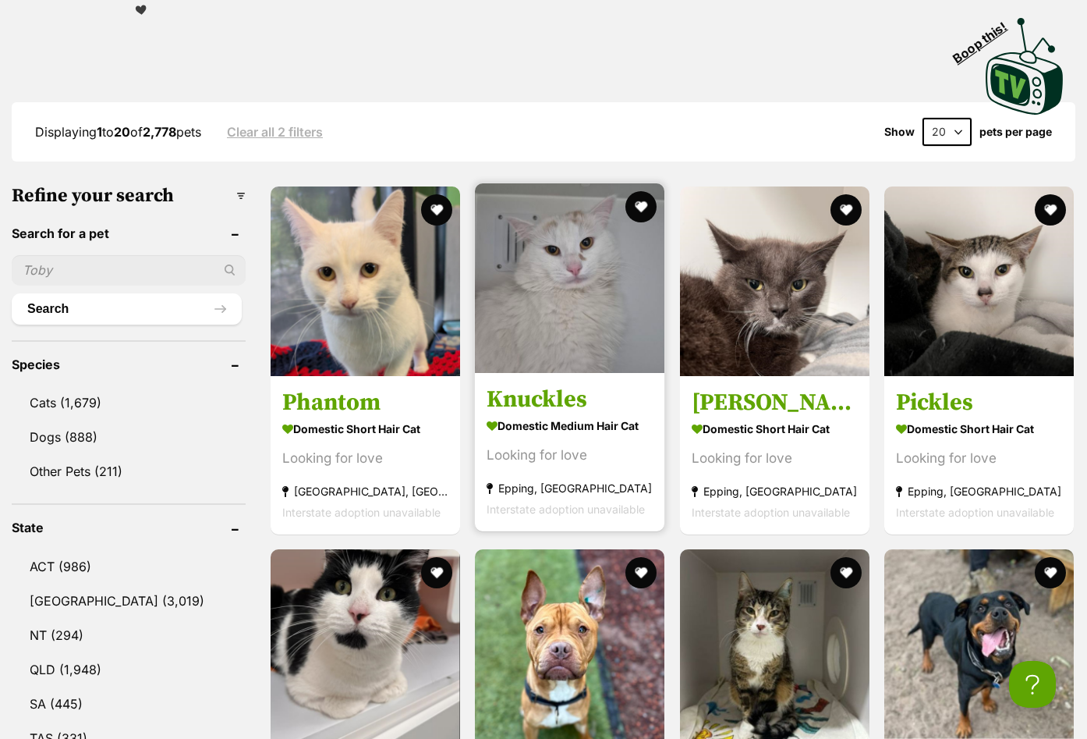
scroll to position [0, 0]
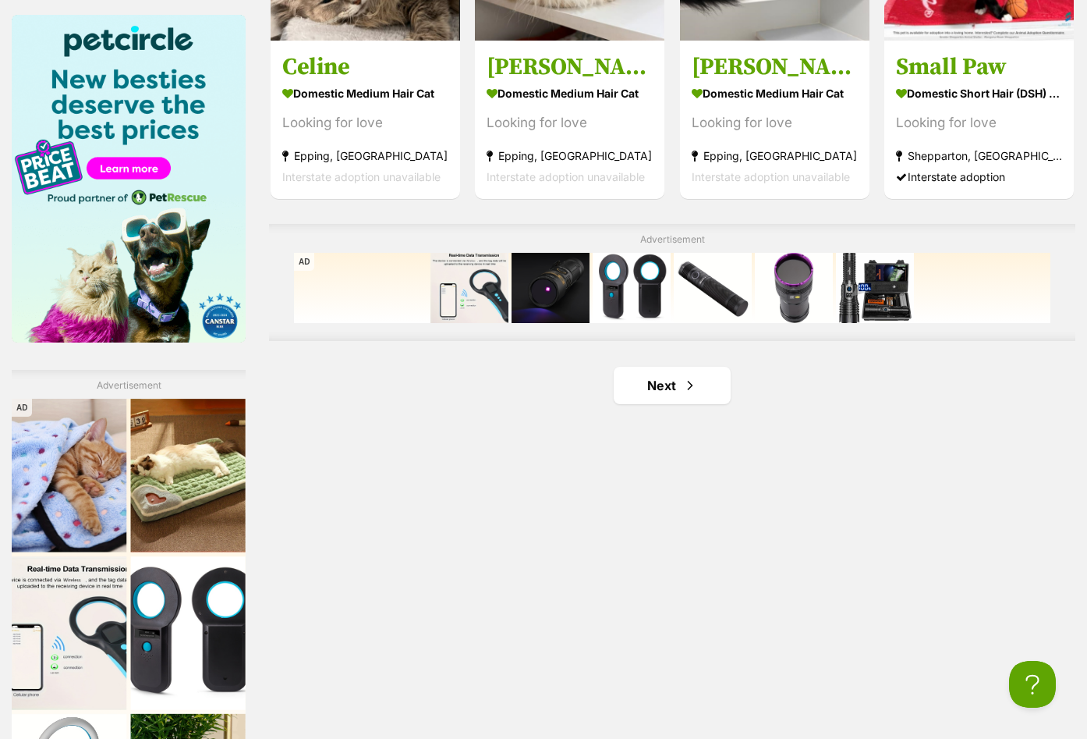
scroll to position [2496, 0]
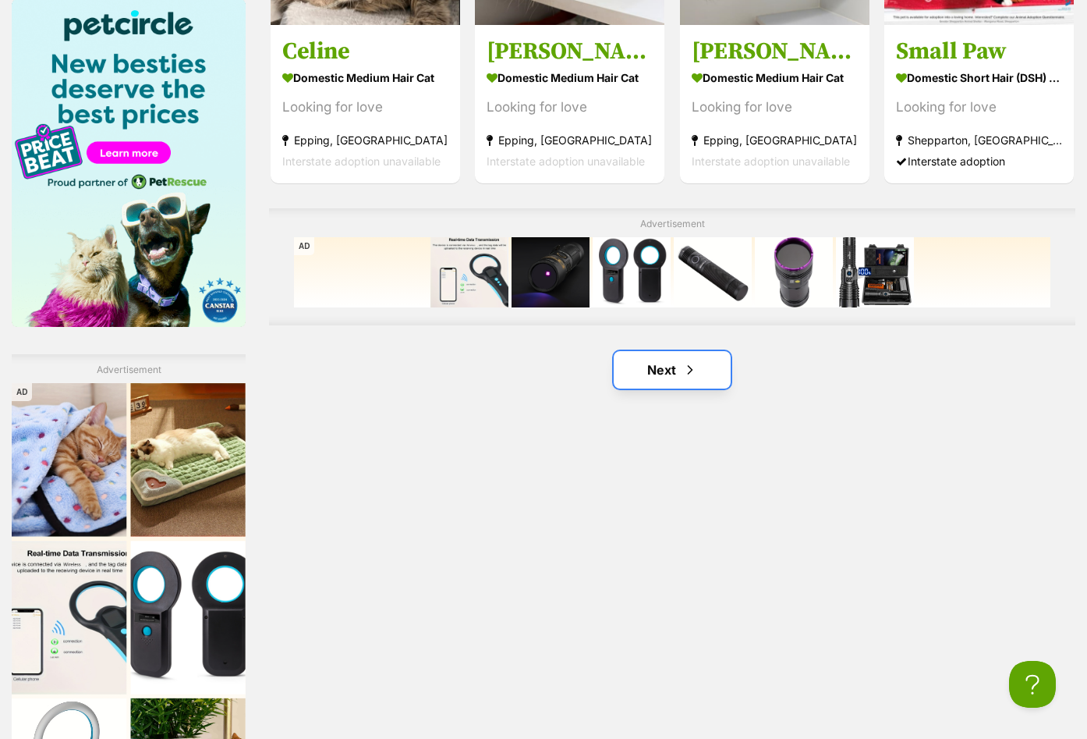
click at [676, 363] on link "Next" at bounding box center [672, 369] width 117 height 37
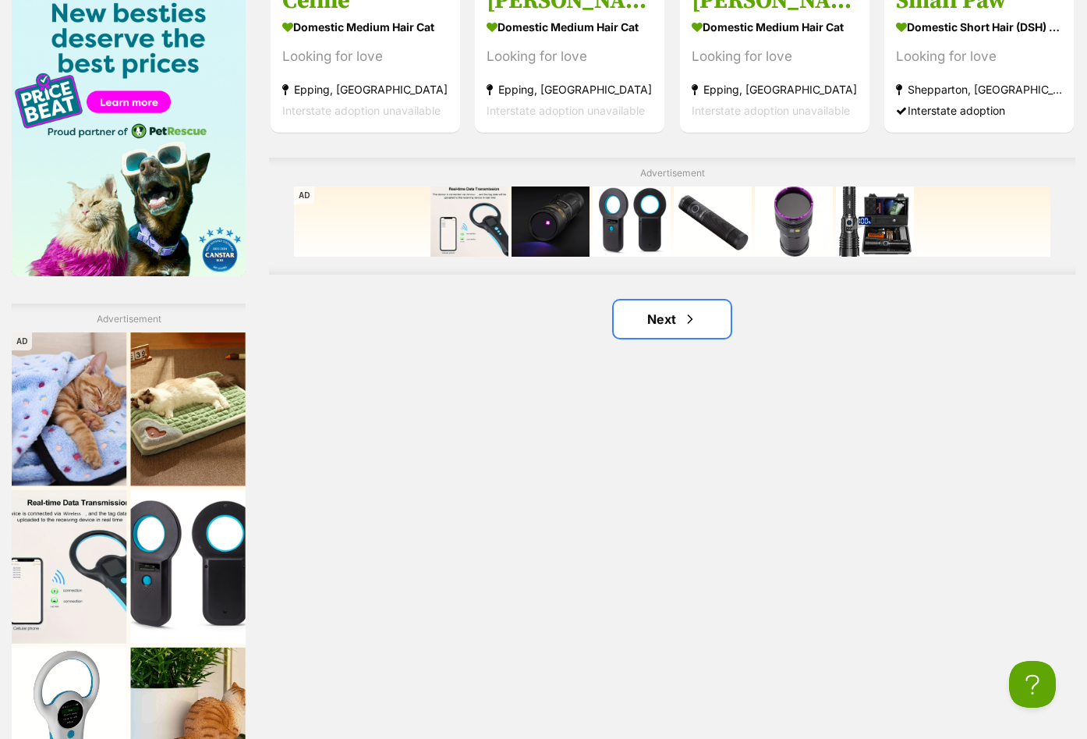
scroll to position [2622, 0]
